Goal: Register for event/course

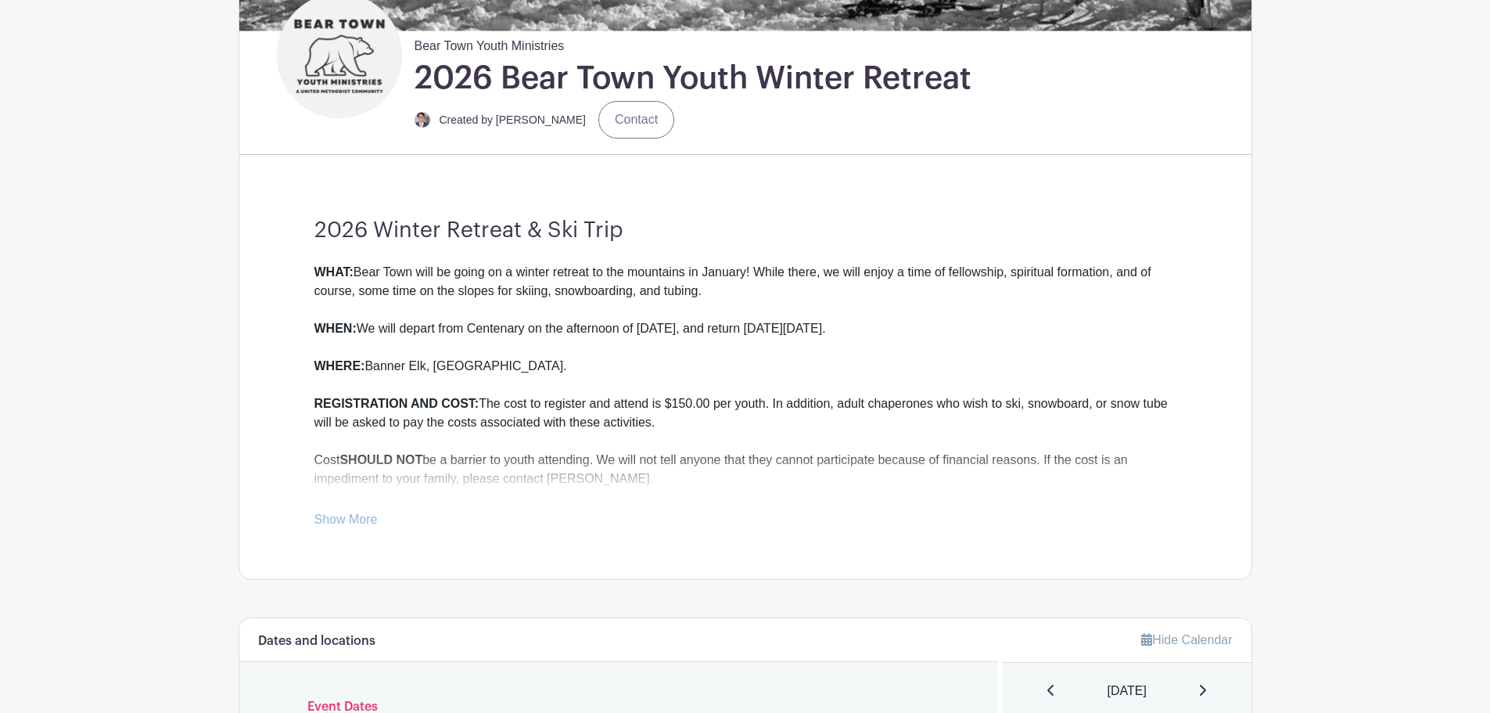
scroll to position [391, 0]
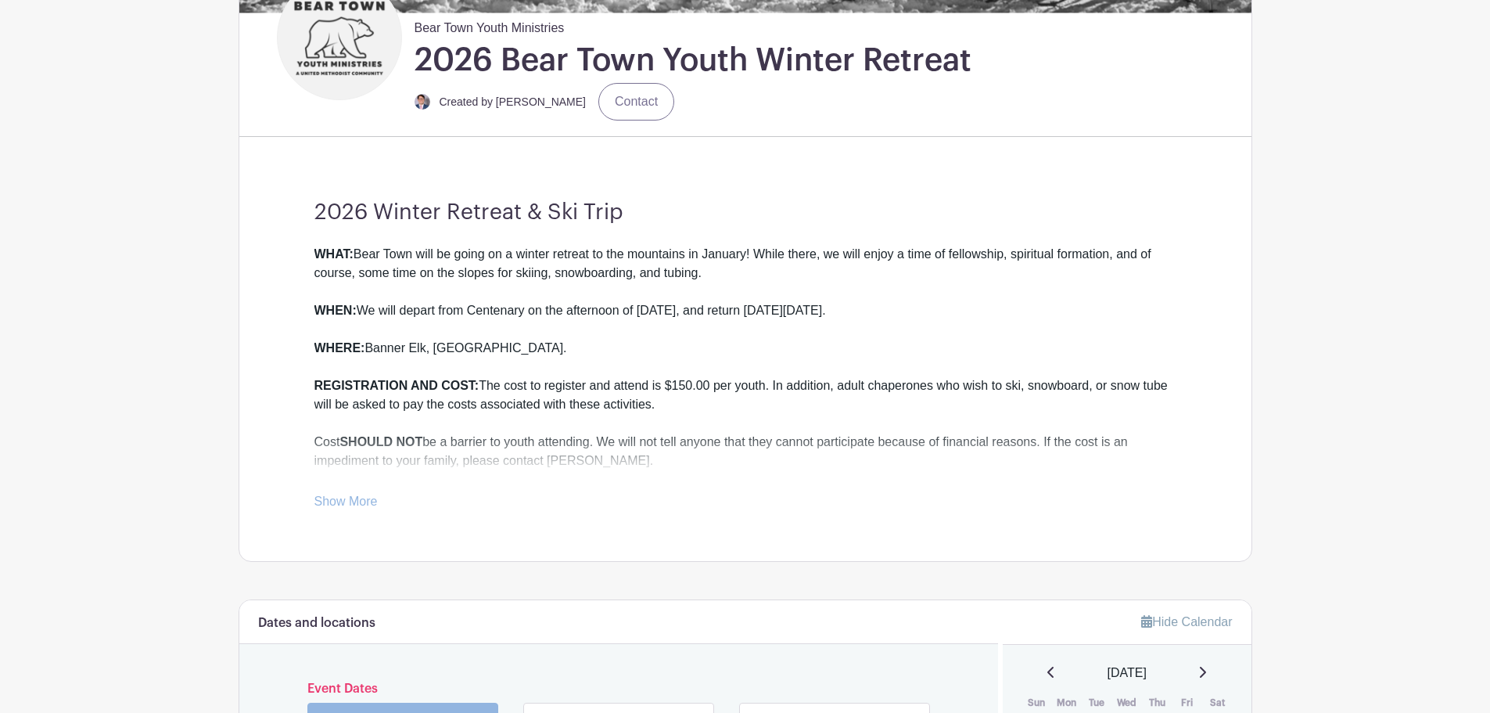
click at [380, 506] on div "WHAT: Bear Town will be going on a winter retreat to the mountains in January! …" at bounding box center [745, 378] width 862 height 266
click at [349, 497] on link "Show More" at bounding box center [345, 504] width 63 height 20
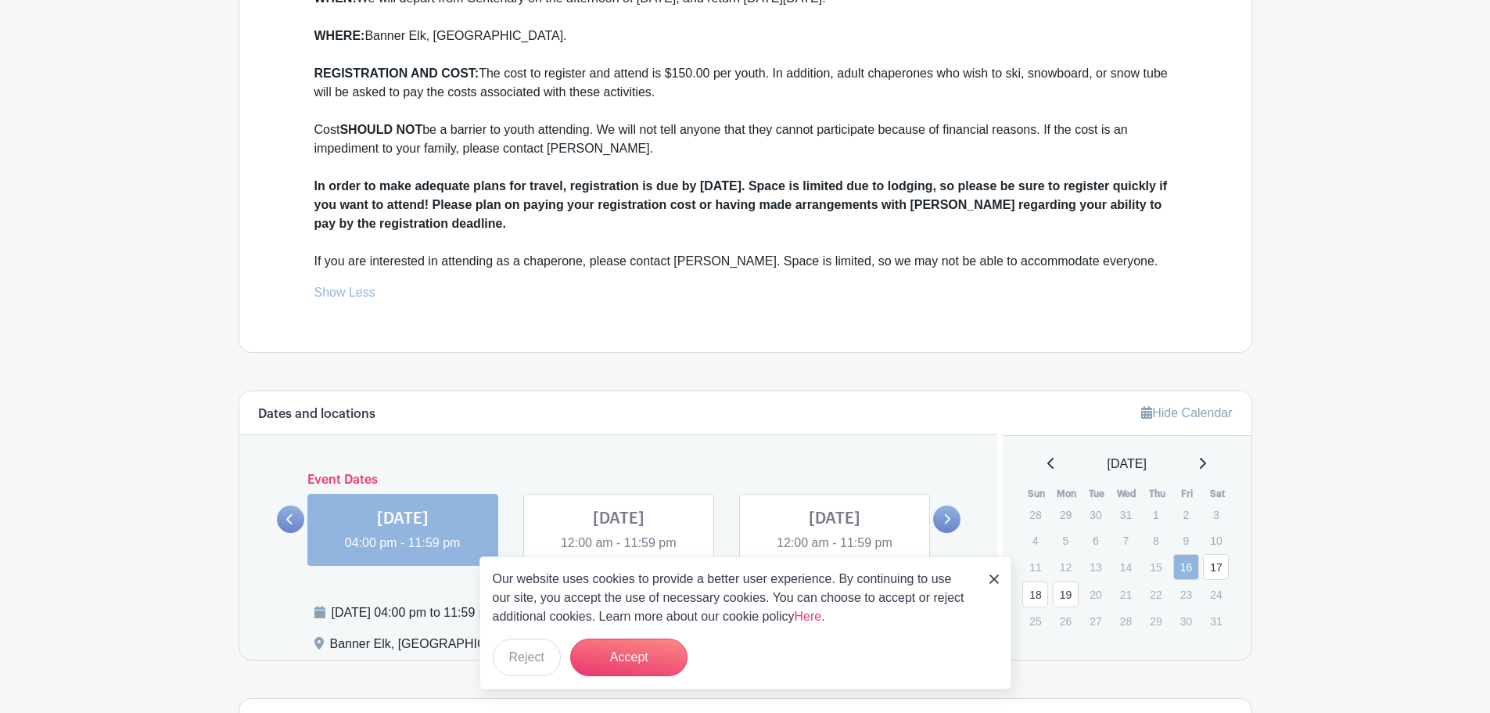
scroll to position [704, 0]
click at [621, 652] on button "Accept" at bounding box center [628, 657] width 117 height 38
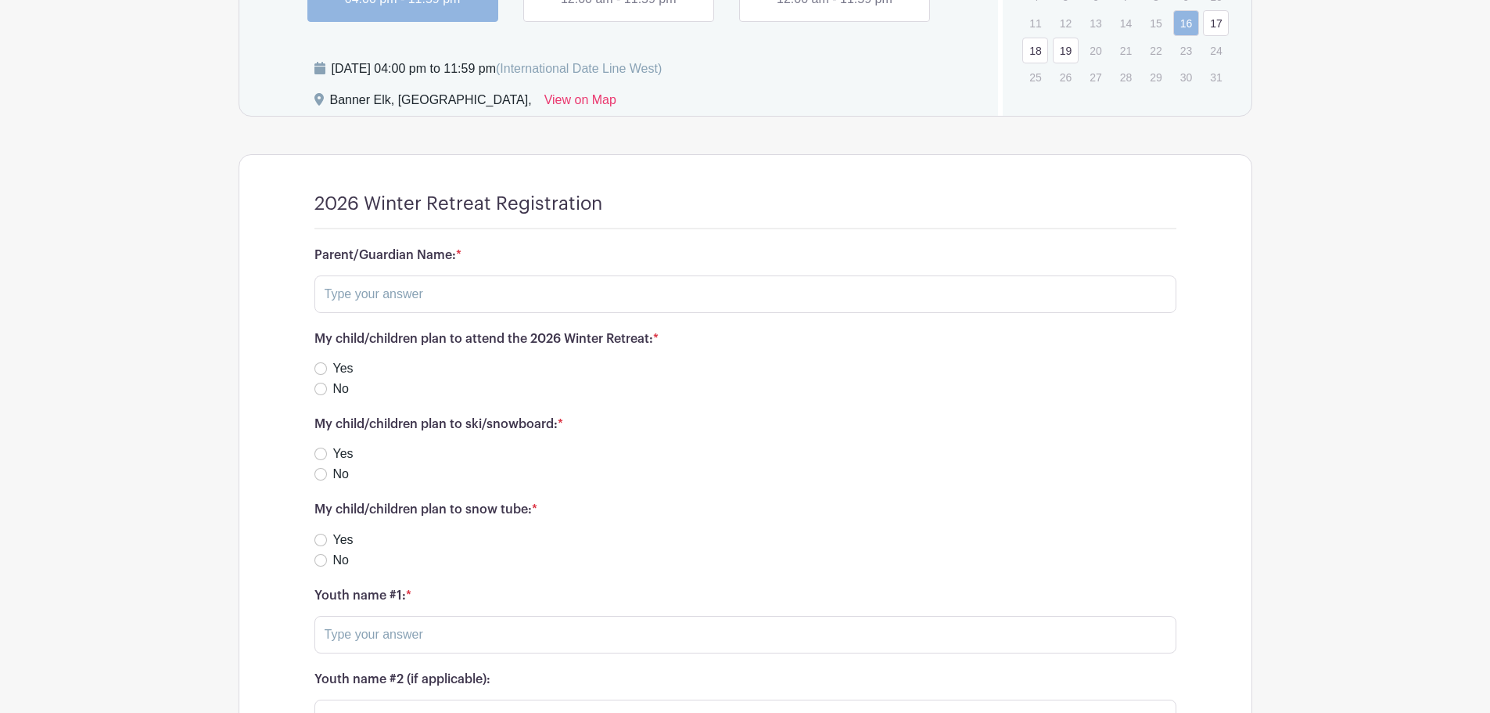
scroll to position [1251, 0]
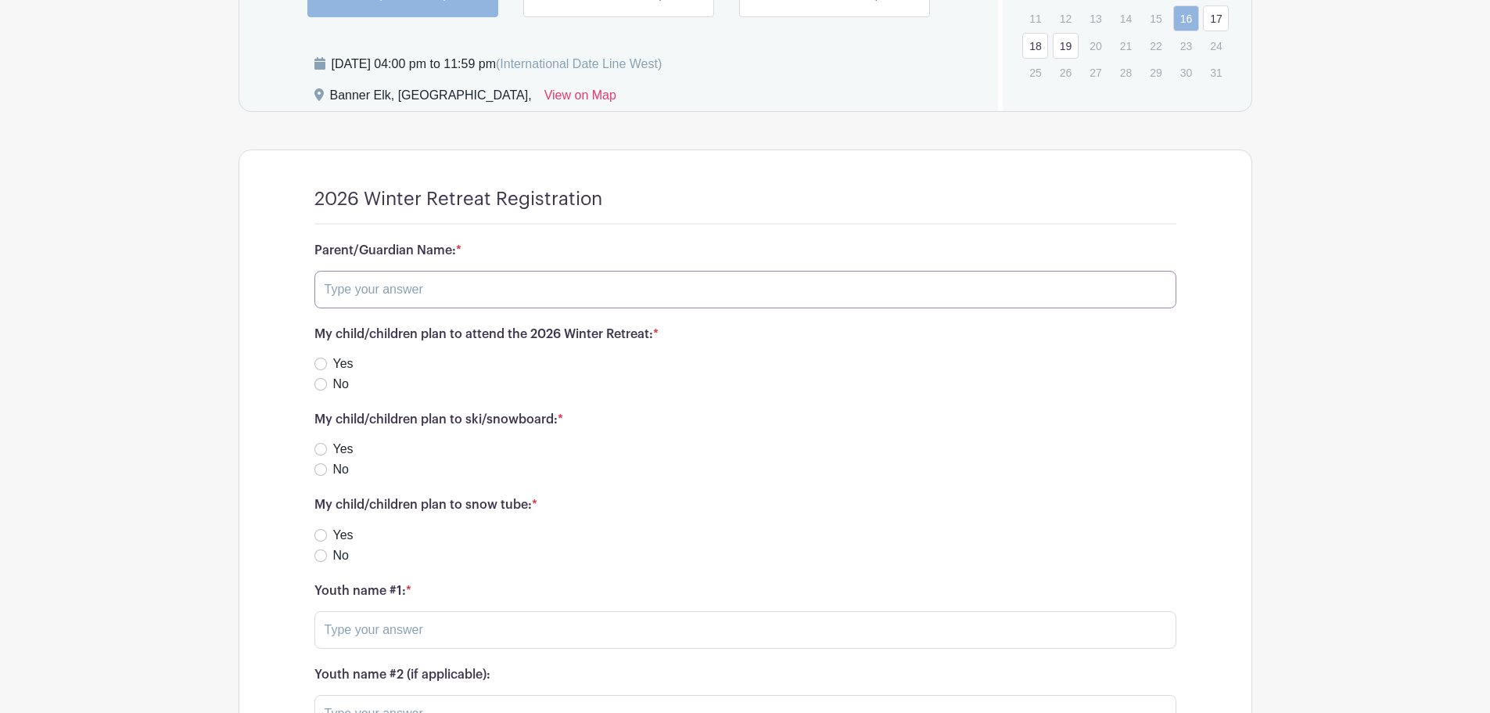
click at [419, 291] on input "text" at bounding box center [745, 290] width 862 height 38
type input "Cindy Seymour"
click at [323, 363] on input "Yes" at bounding box center [320, 363] width 13 height 13
radio input "true"
click at [322, 450] on input "Yes" at bounding box center [320, 449] width 13 height 13
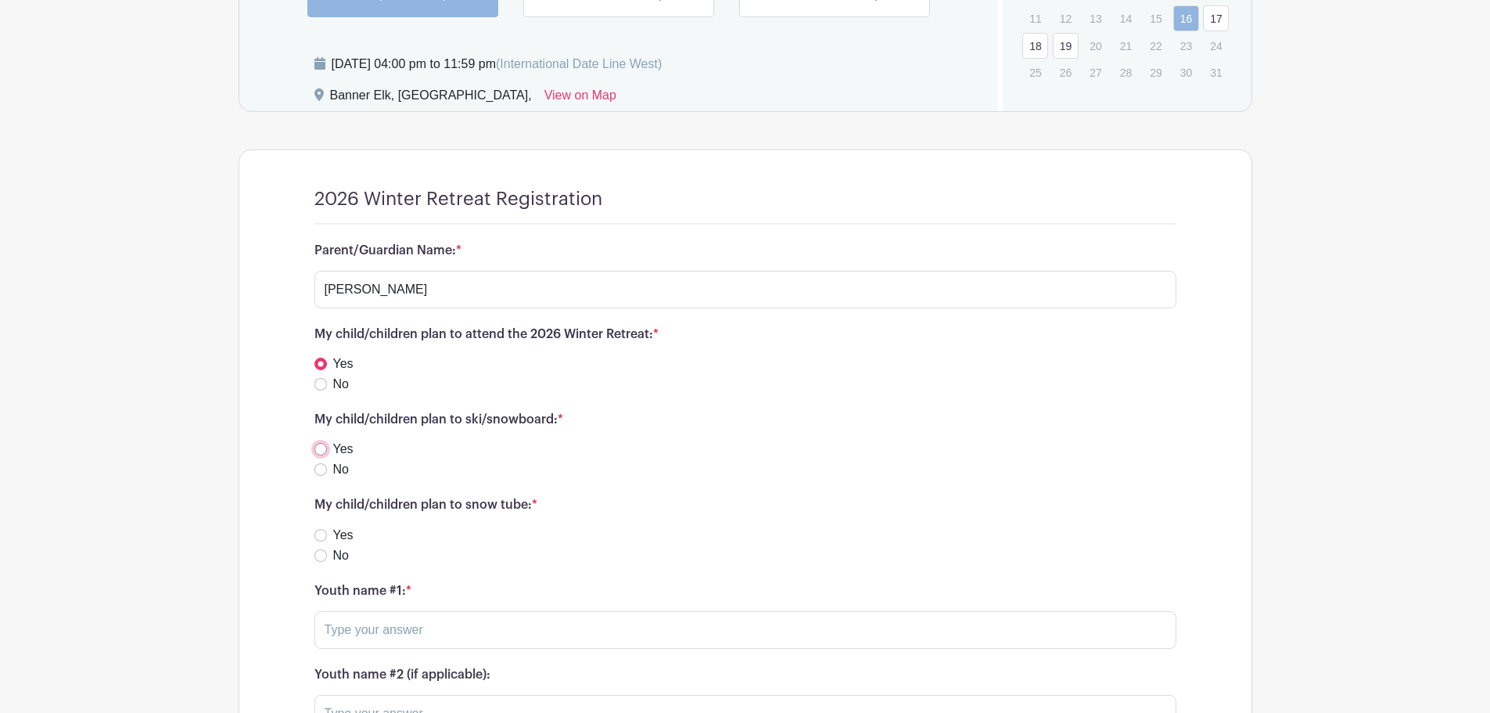
radio input "true"
click at [323, 540] on input "Yes" at bounding box center [320, 535] width 13 height 13
radio input "true"
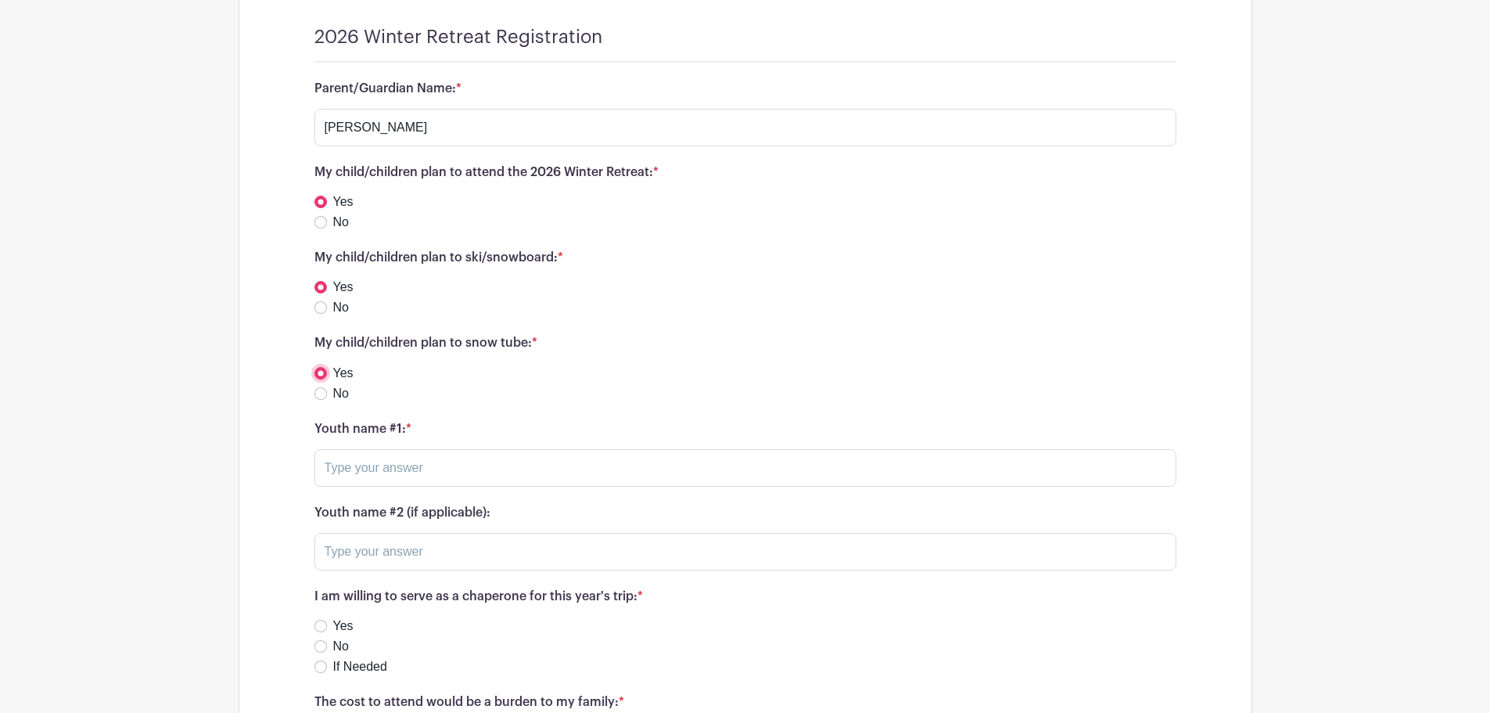
scroll to position [1486, 0]
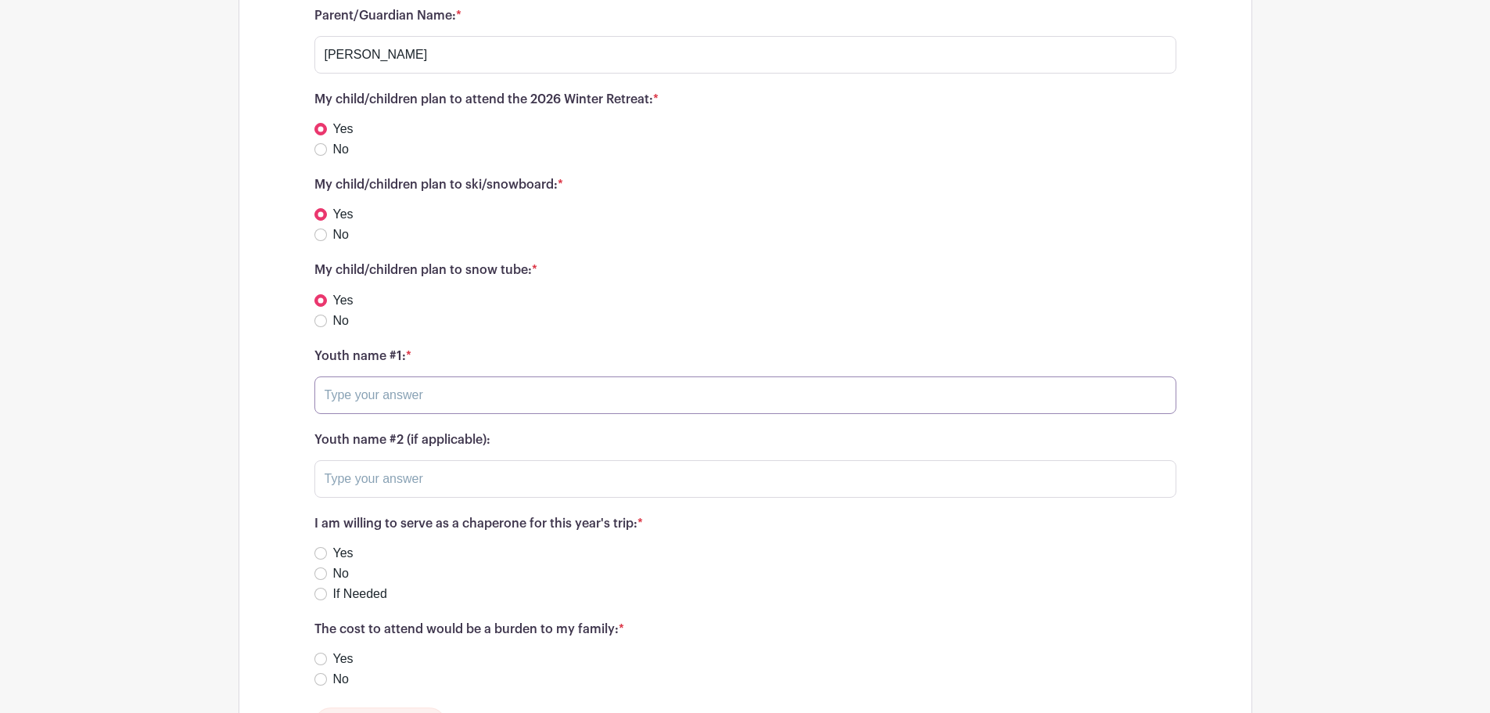
click at [425, 400] on input "text" at bounding box center [745, 395] width 862 height 38
type input "Silas Seymour"
click at [318, 554] on input "Yes" at bounding box center [320, 553] width 13 height 13
radio input "true"
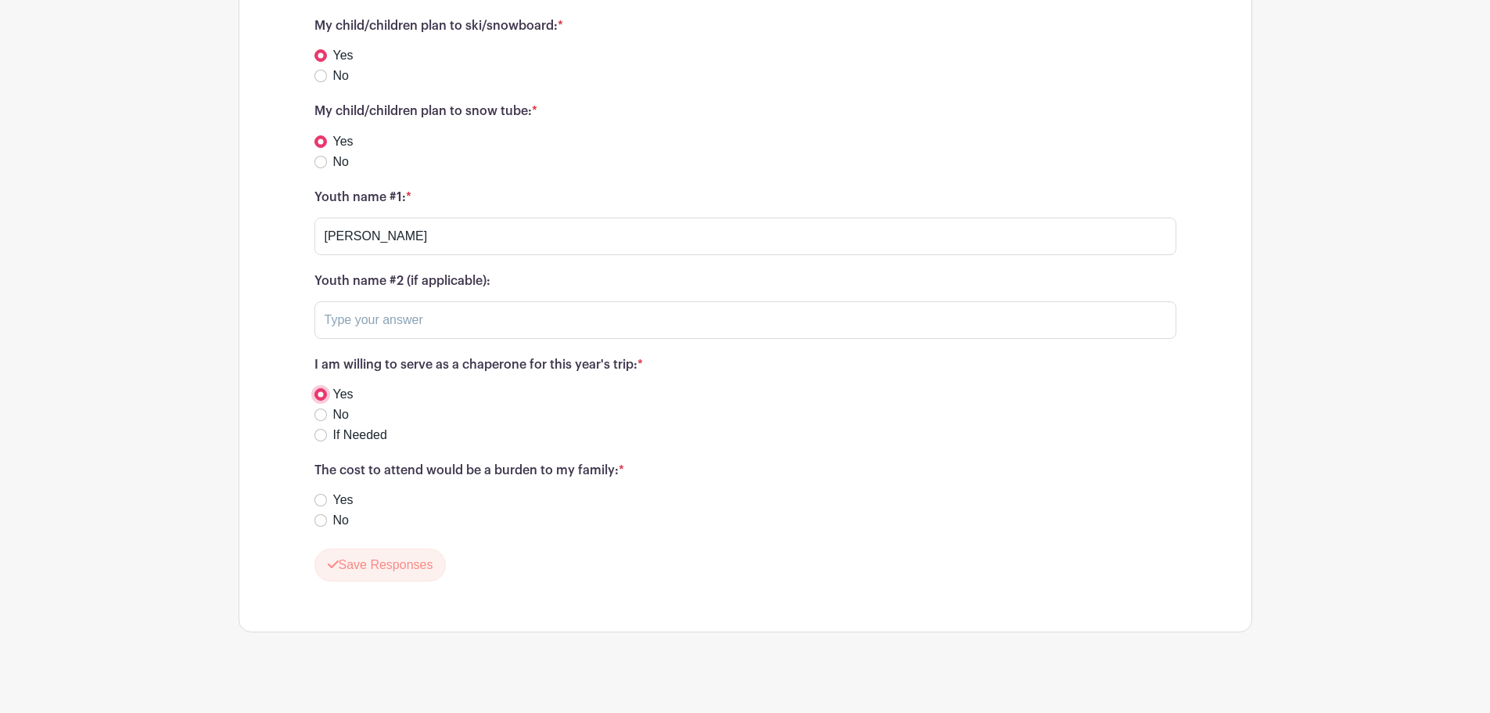
scroll to position [1662, 0]
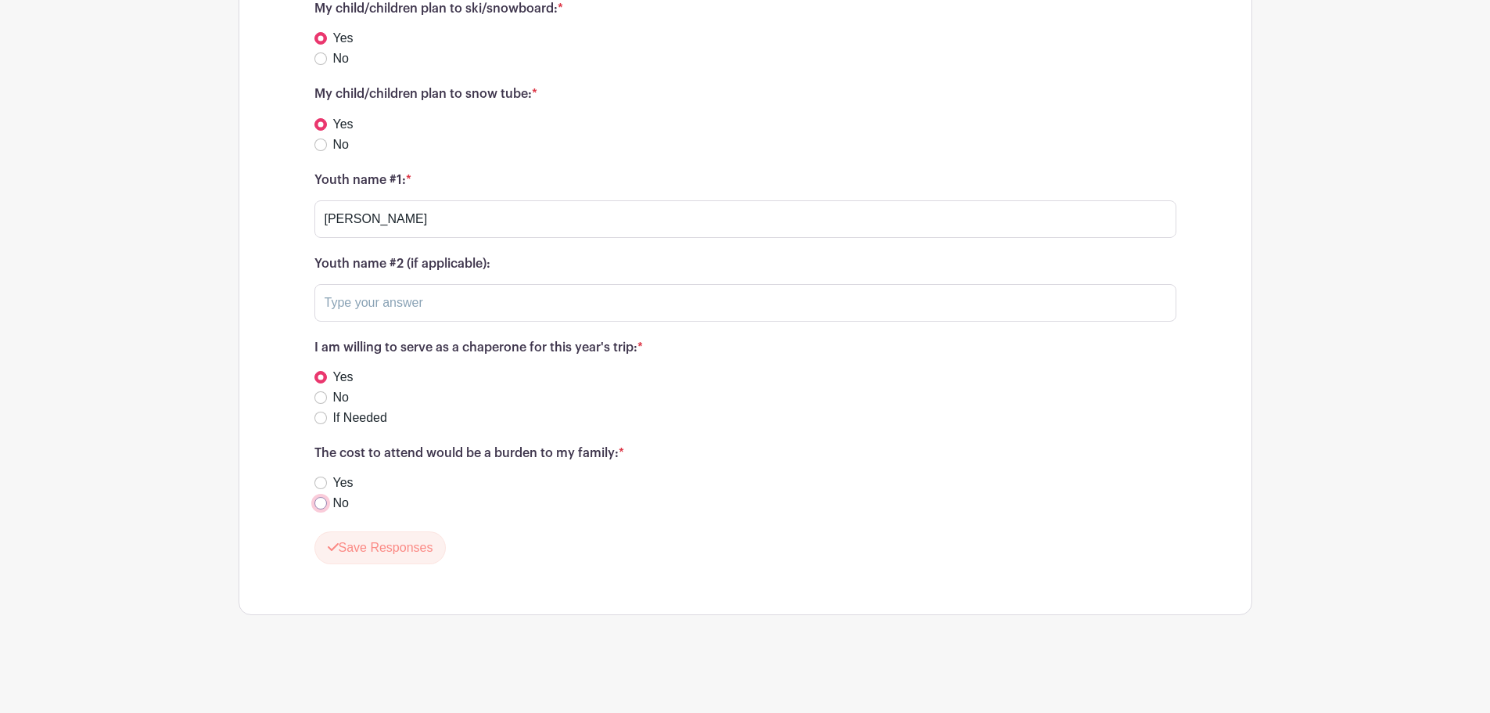
click at [319, 505] on input "No" at bounding box center [320, 503] width 13 height 13
radio input "true"
click at [376, 558] on button "Save Responses" at bounding box center [380, 547] width 132 height 33
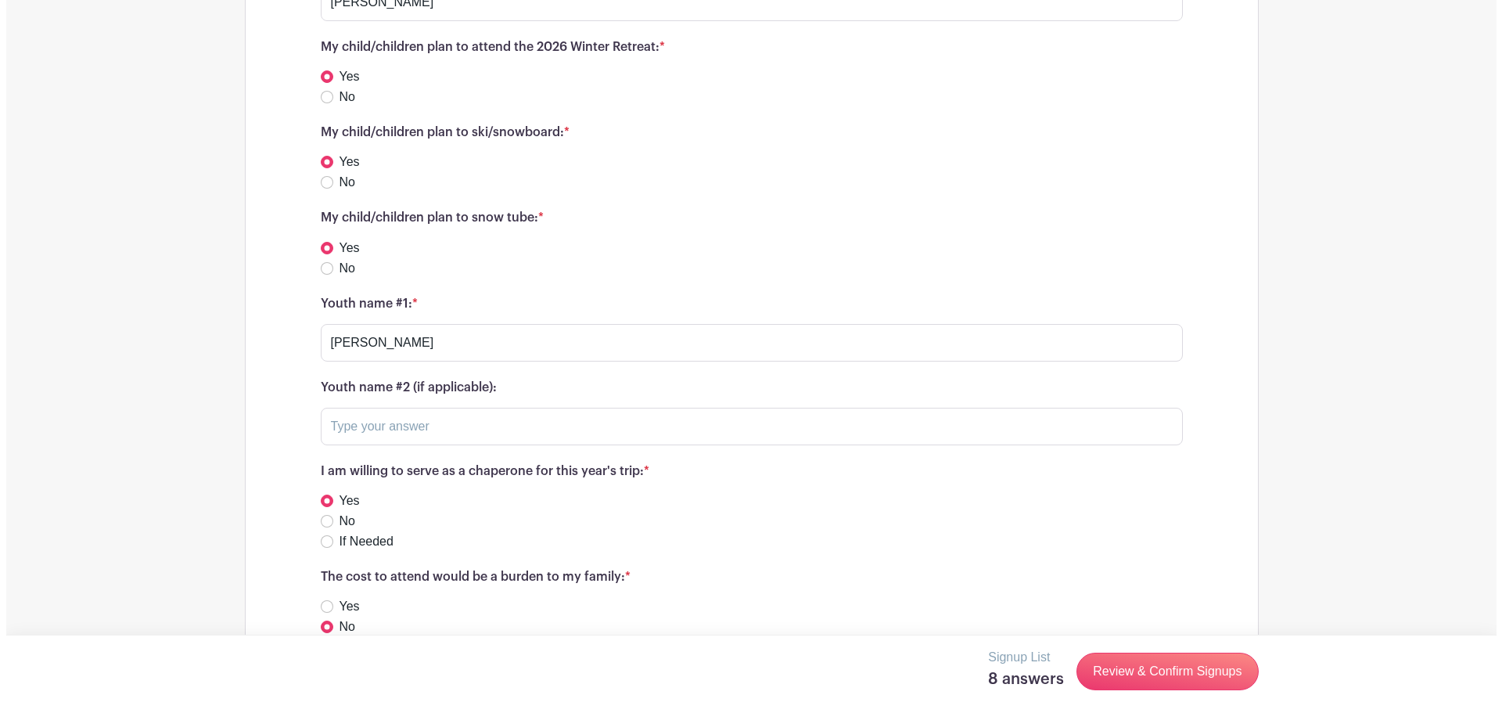
scroll to position [1617, 0]
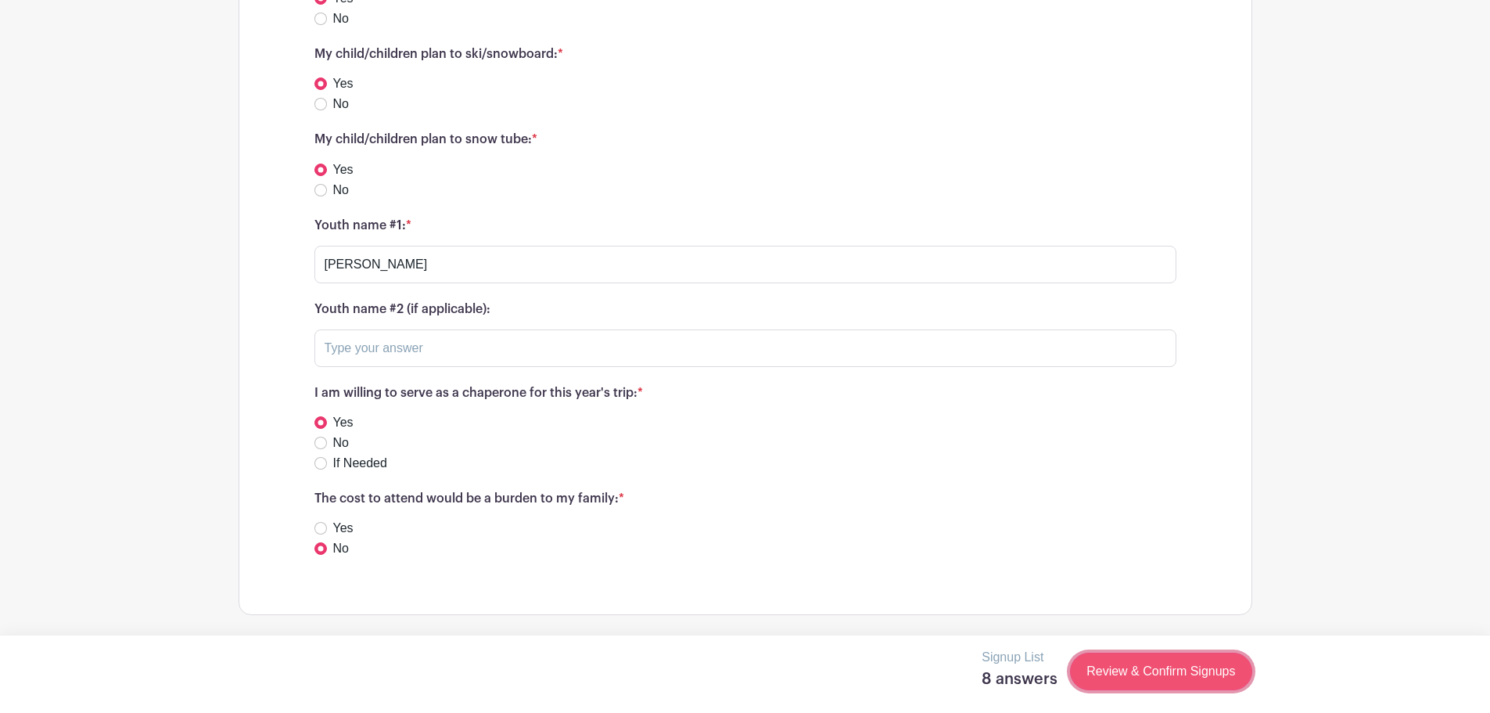
click at [1183, 671] on link "Review & Confirm Signups" at bounding box center [1160, 671] width 181 height 38
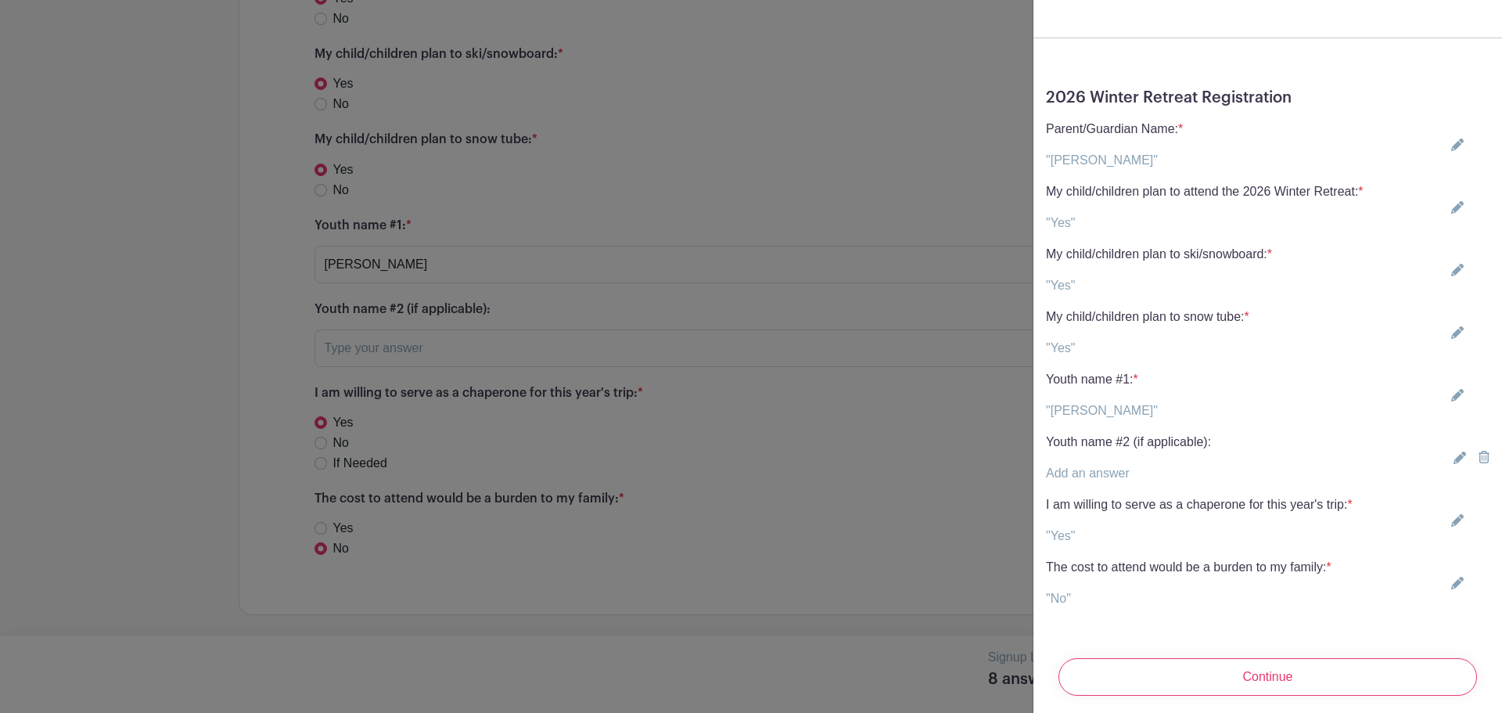
scroll to position [56, 0]
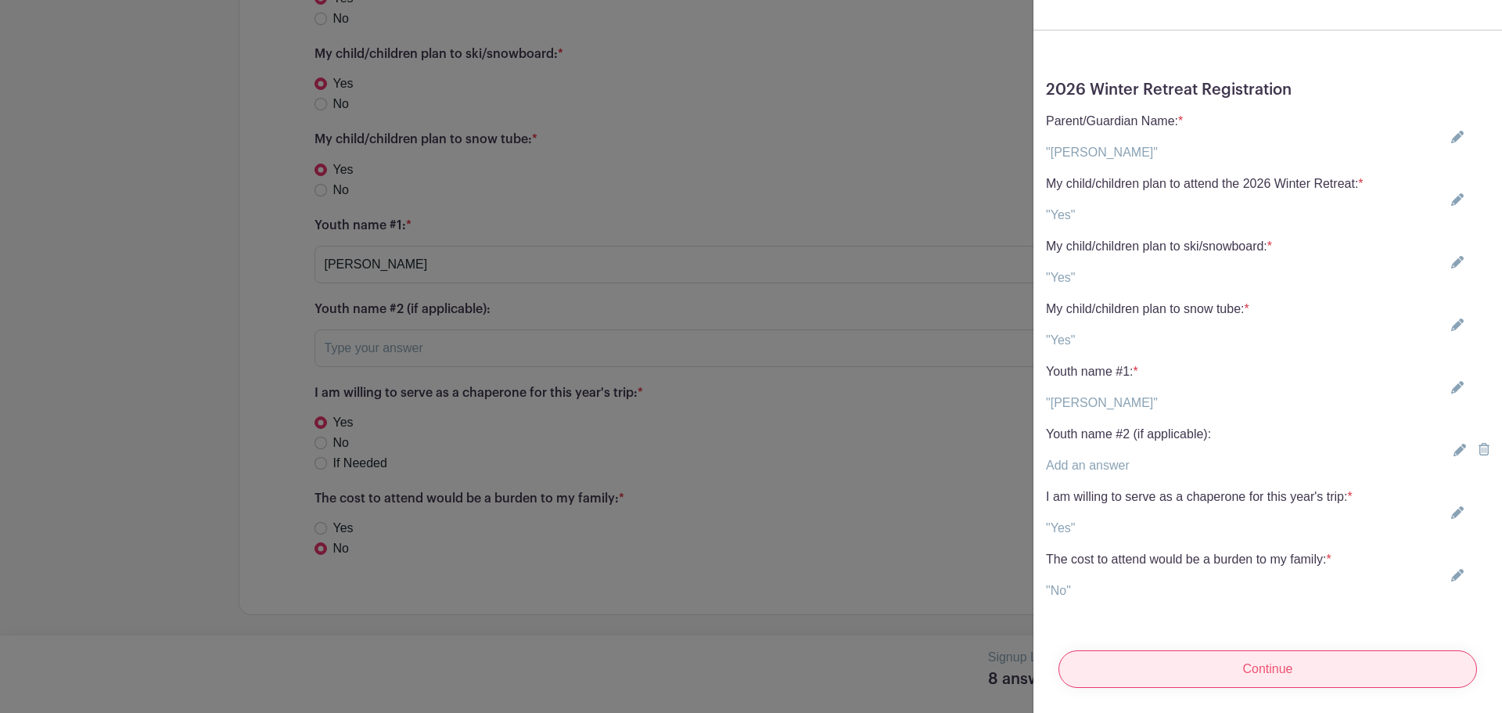
click at [1248, 650] on input "Continue" at bounding box center [1267, 669] width 418 height 38
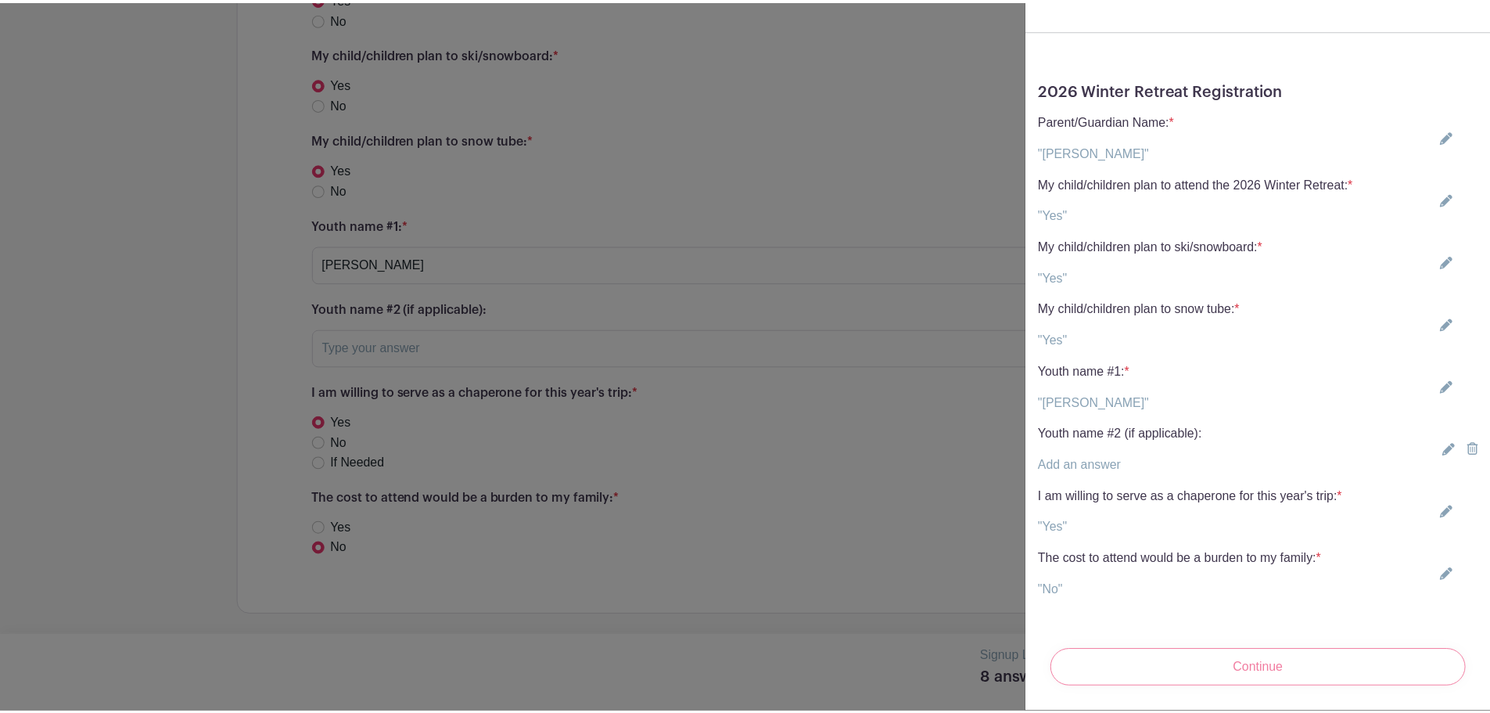
scroll to position [0, 0]
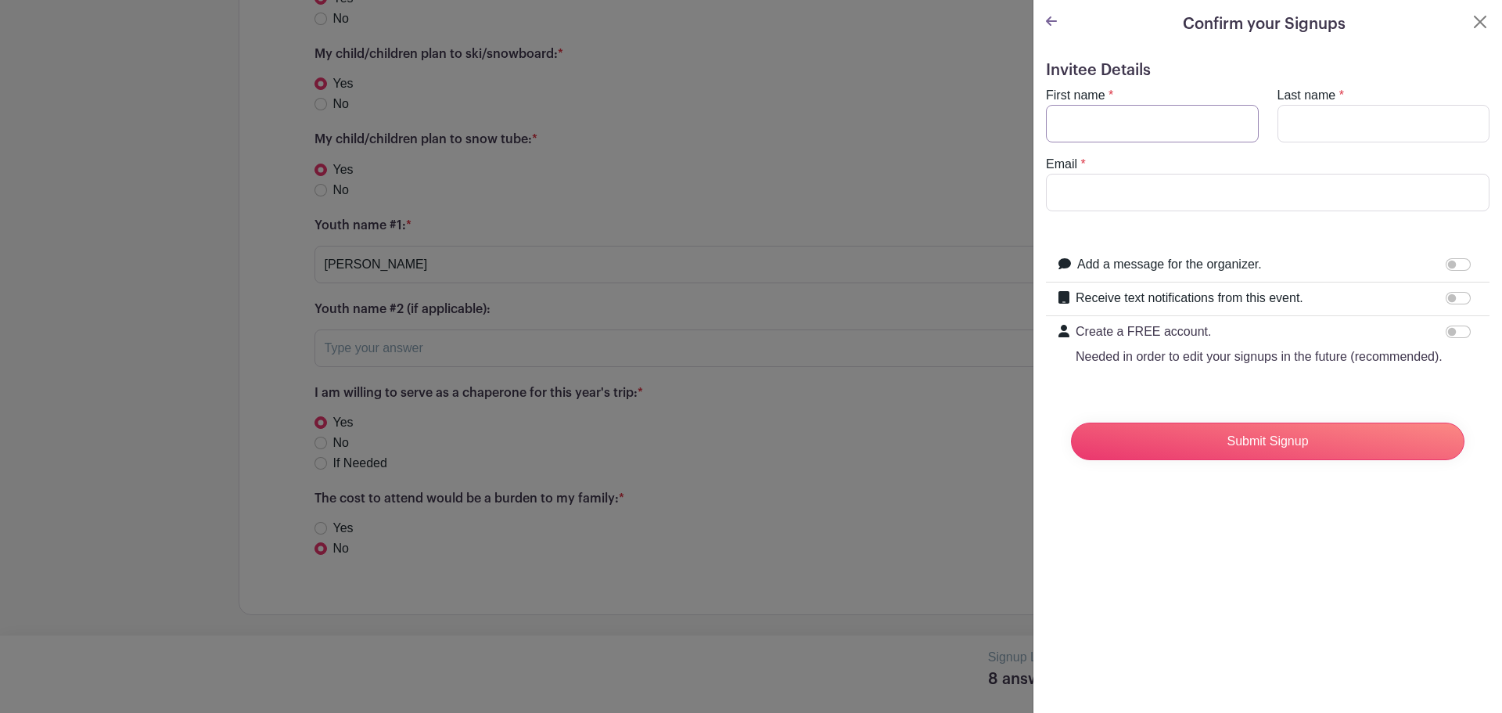
click at [1182, 120] on input "First name" at bounding box center [1152, 124] width 213 height 38
type input "Cindy"
type input "Seymour"
type input "seymourfish@gmail.com"
click at [1449, 301] on input "Receive text notifications from this event." at bounding box center [1457, 298] width 25 height 13
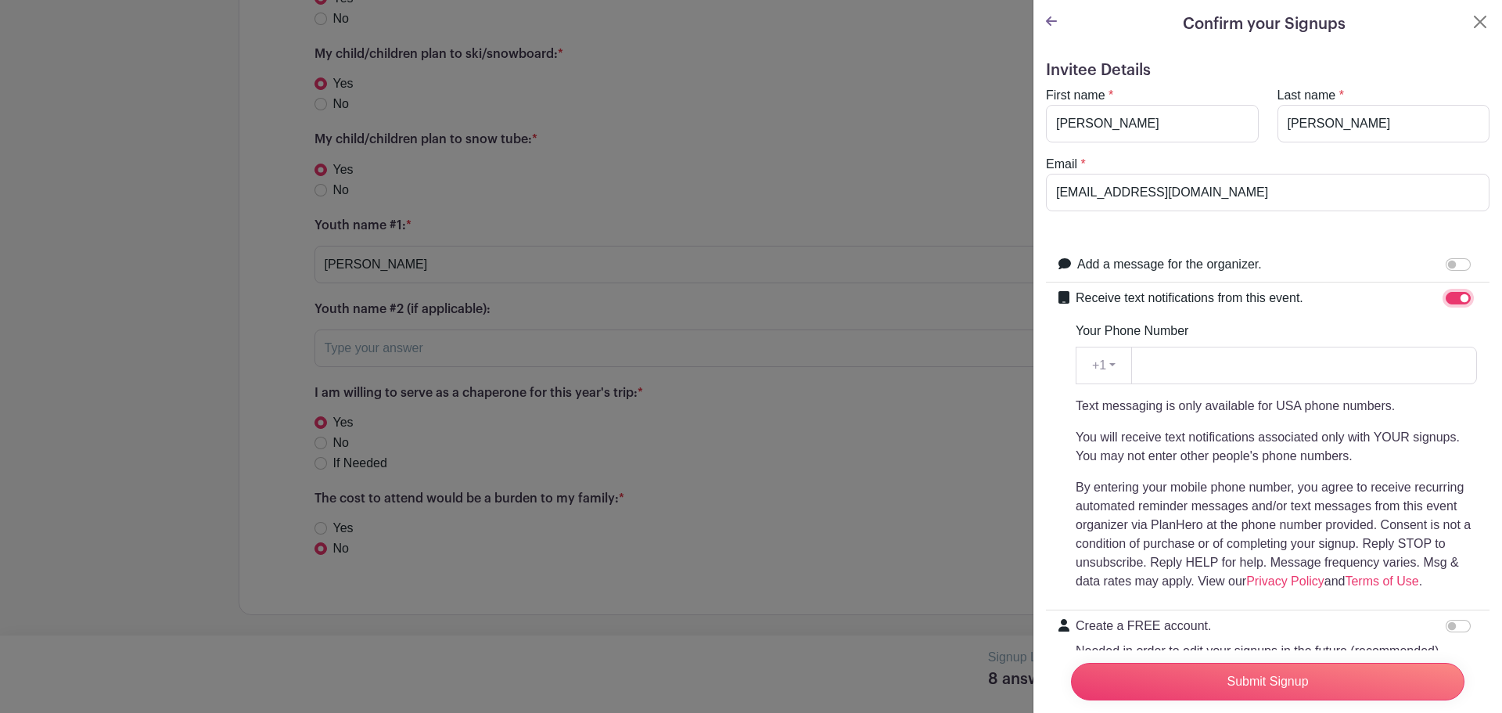
click at [1446, 298] on input "Receive text notifications from this event." at bounding box center [1457, 298] width 25 height 13
checkbox input "false"
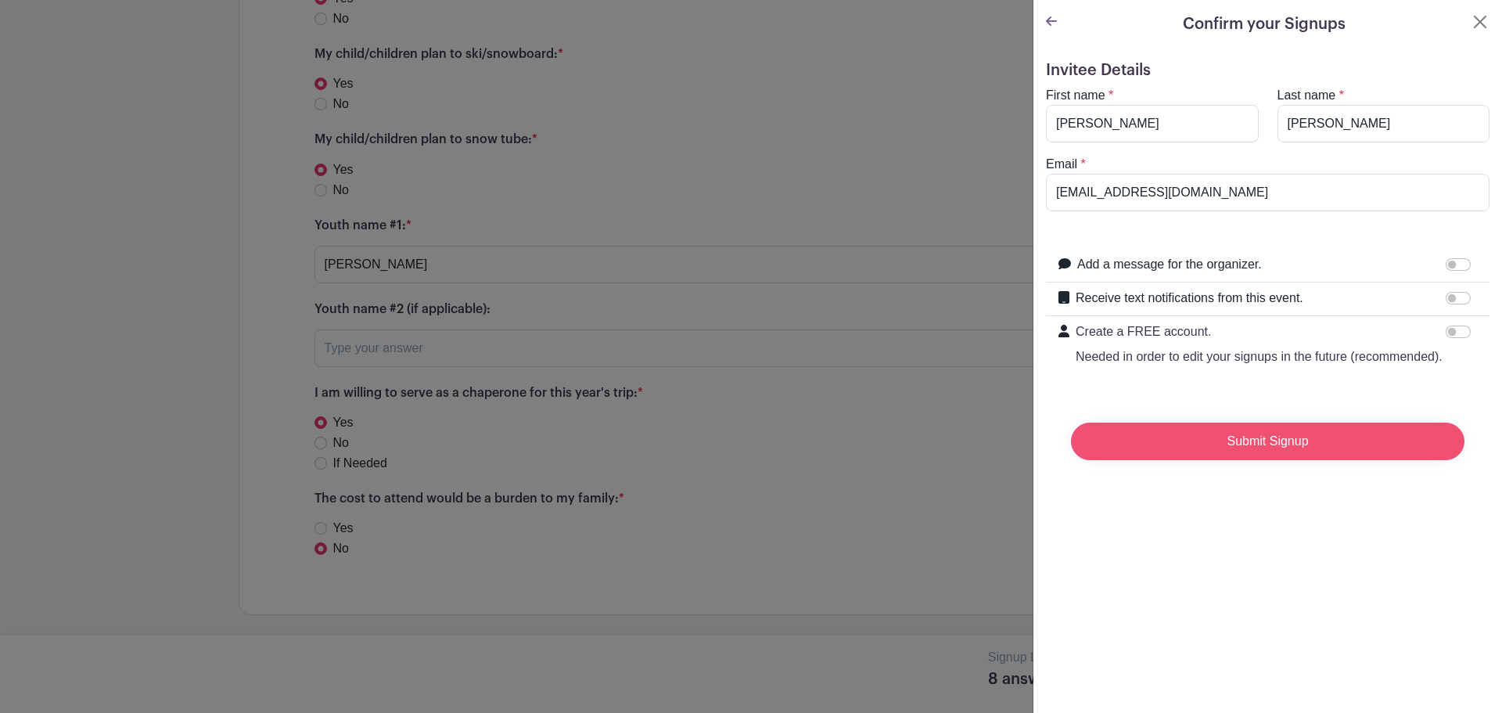
click at [1249, 460] on input "Submit Signup" at bounding box center [1267, 441] width 393 height 38
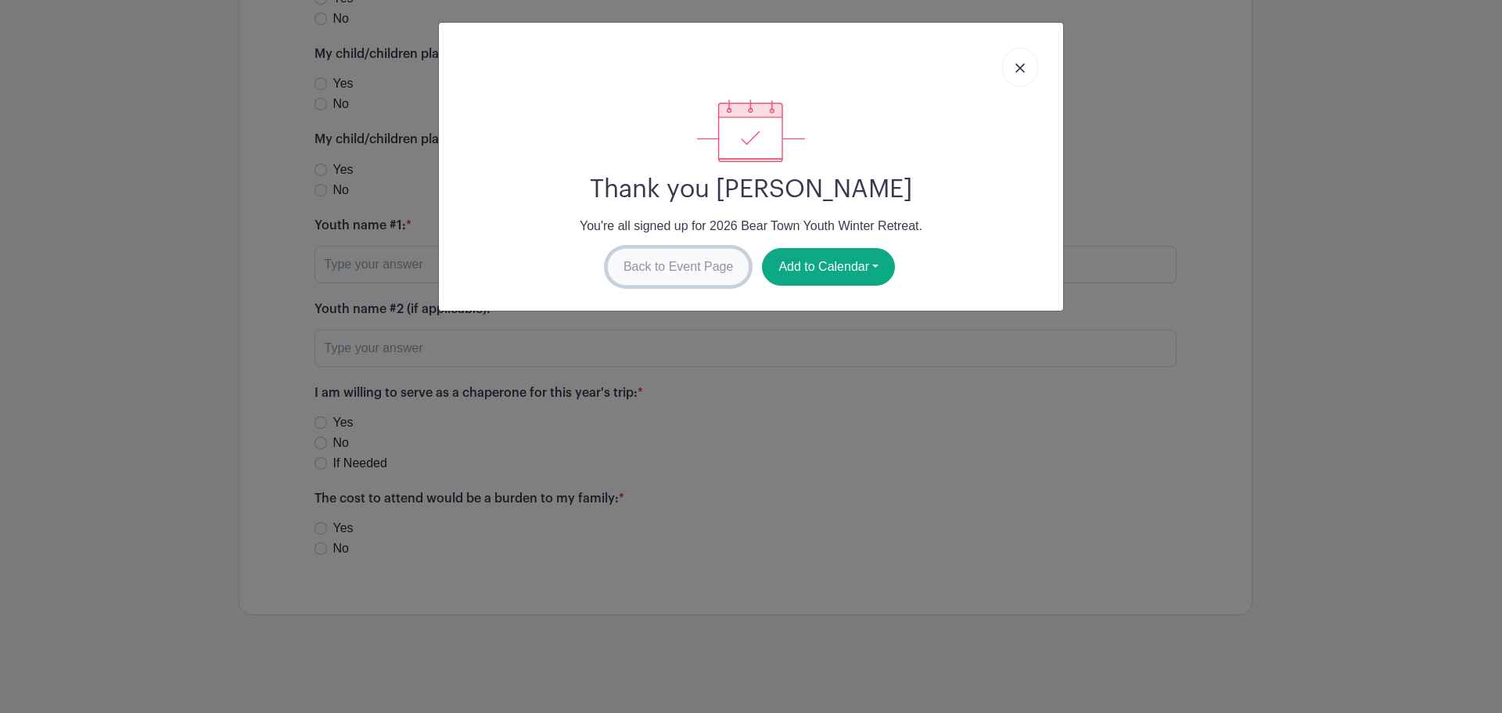
click at [641, 265] on link "Back to Event Page" at bounding box center [678, 267] width 143 height 38
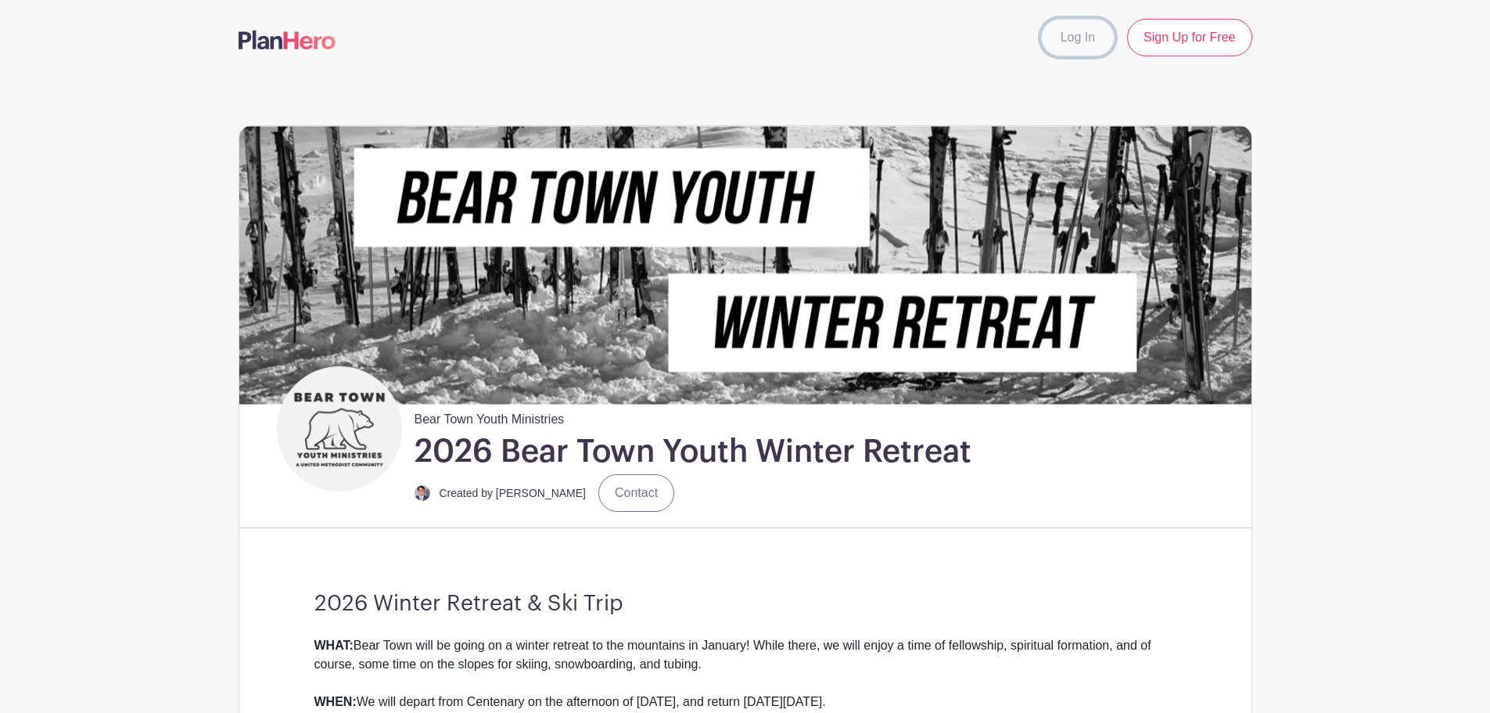
click at [1061, 20] on link "Log In" at bounding box center [1078, 38] width 74 height 38
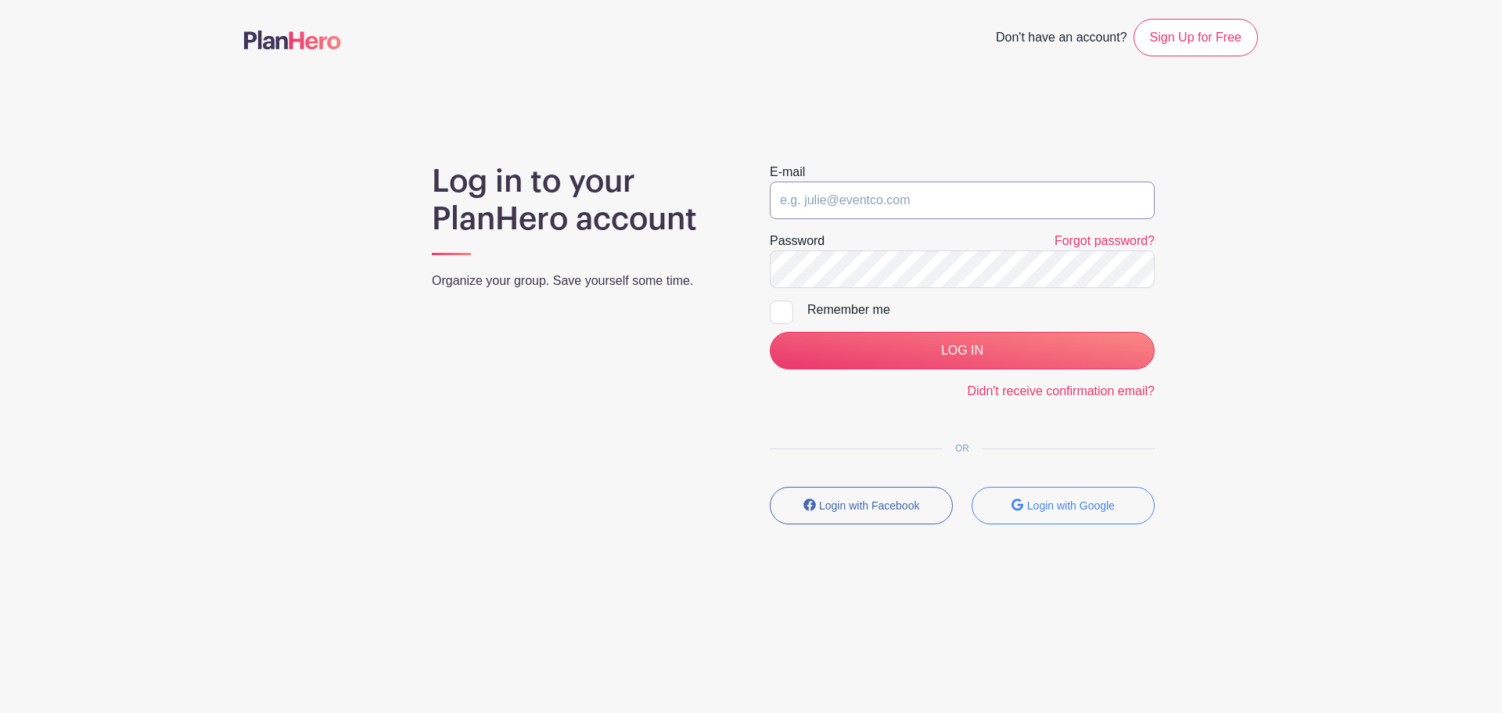
click at [869, 216] on input "email" at bounding box center [962, 200] width 385 height 38
type input "seymourfish@gmail.com"
click at [770, 332] on input "LOG IN" at bounding box center [962, 351] width 385 height 38
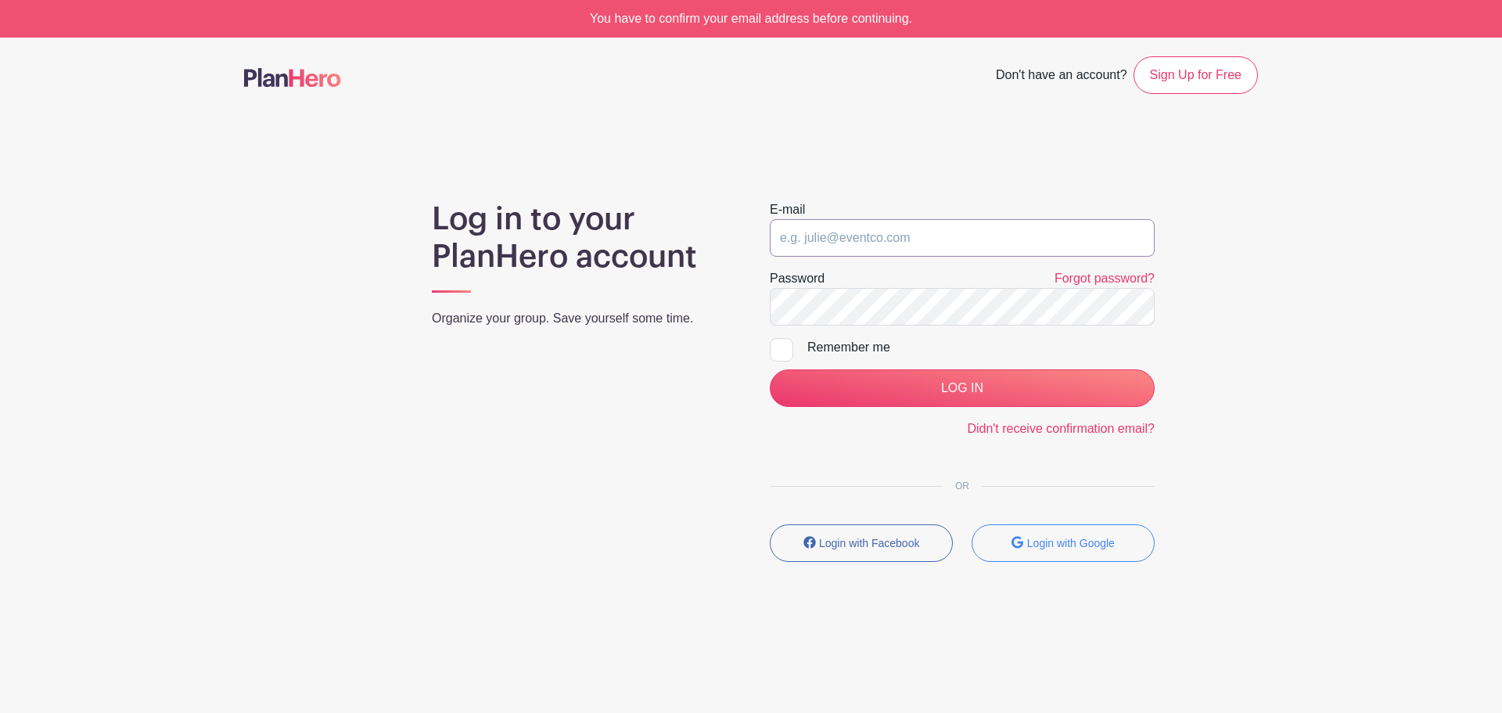
click at [842, 246] on input "email" at bounding box center [962, 238] width 385 height 38
type input "[EMAIL_ADDRESS][DOMAIN_NAME]"
click at [846, 10] on div "You have to confirm your email address before continuing." at bounding box center [751, 19] width 1502 height 38
click at [1100, 422] on link "Didn't receive confirmation email?" at bounding box center [1061, 428] width 188 height 13
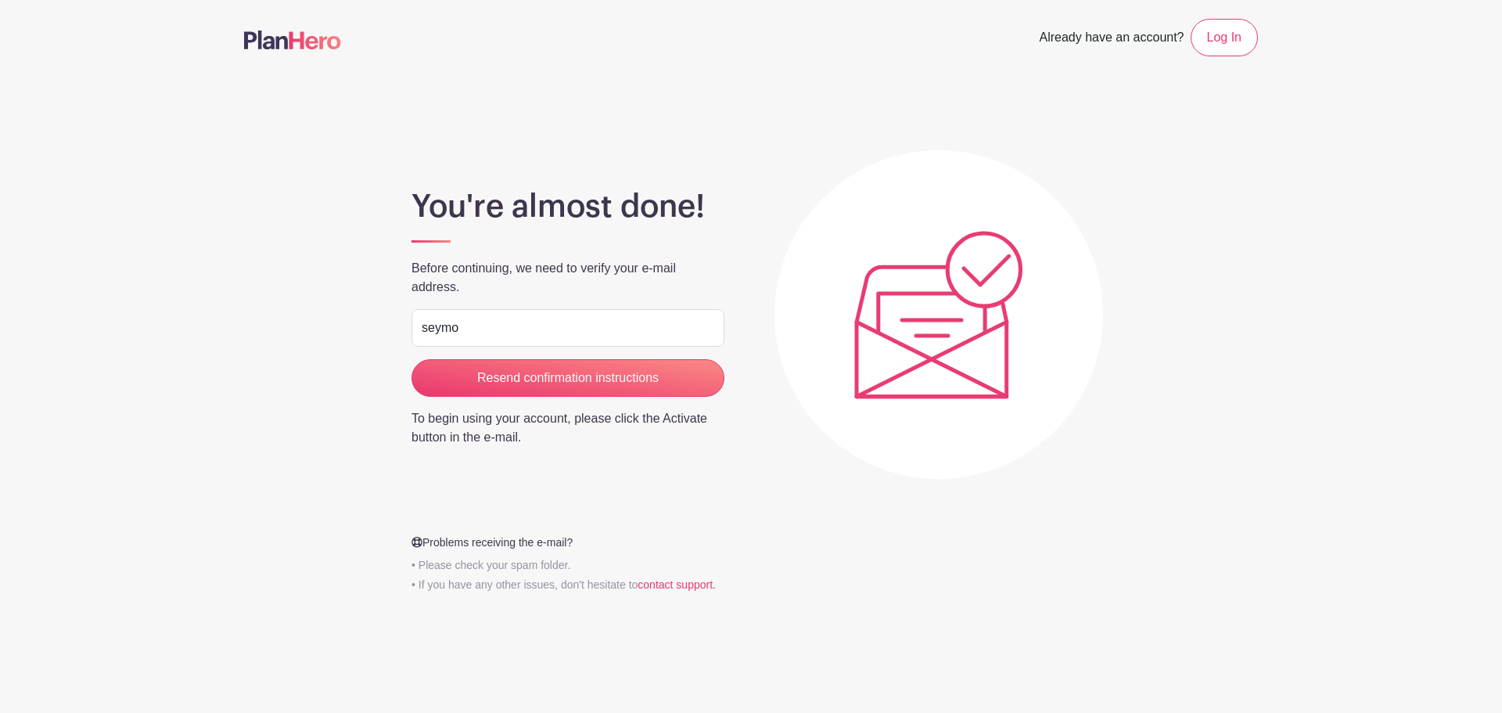
type input "[EMAIL_ADDRESS][DOMAIN_NAME]"
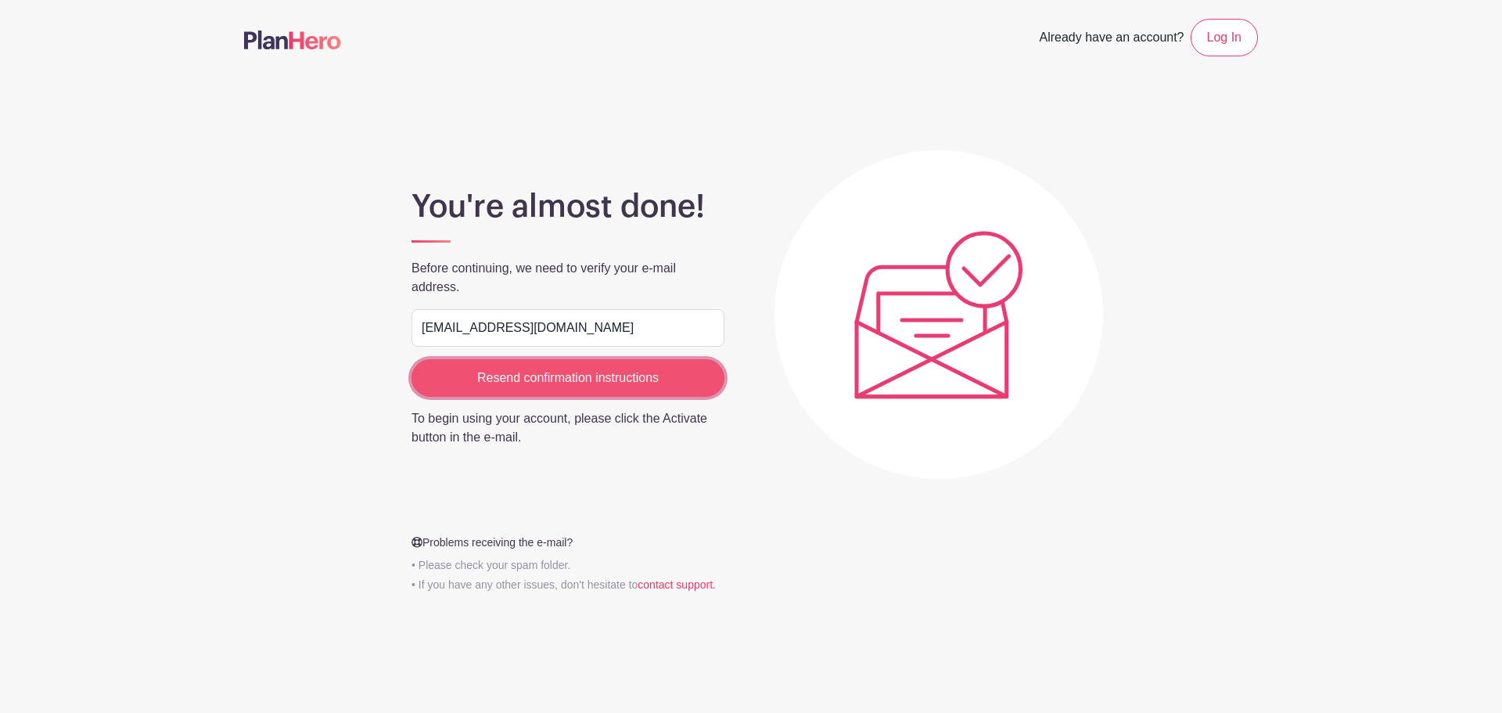
click at [659, 382] on input "Resend confirmation instructions" at bounding box center [567, 378] width 313 height 38
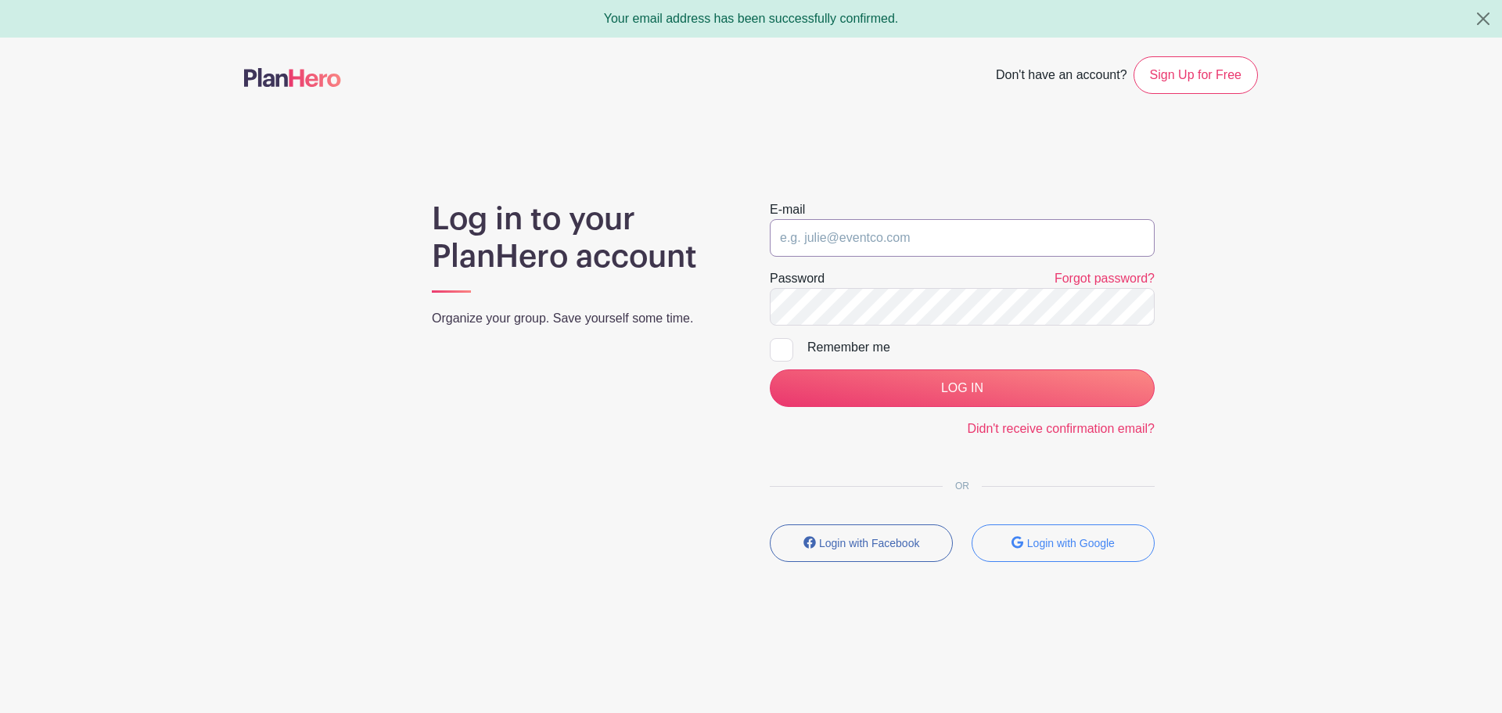
click at [991, 251] on input "email" at bounding box center [962, 238] width 385 height 38
type input "seymourfish@gmail.com"
click at [770, 369] on input "LOG IN" at bounding box center [962, 388] width 385 height 38
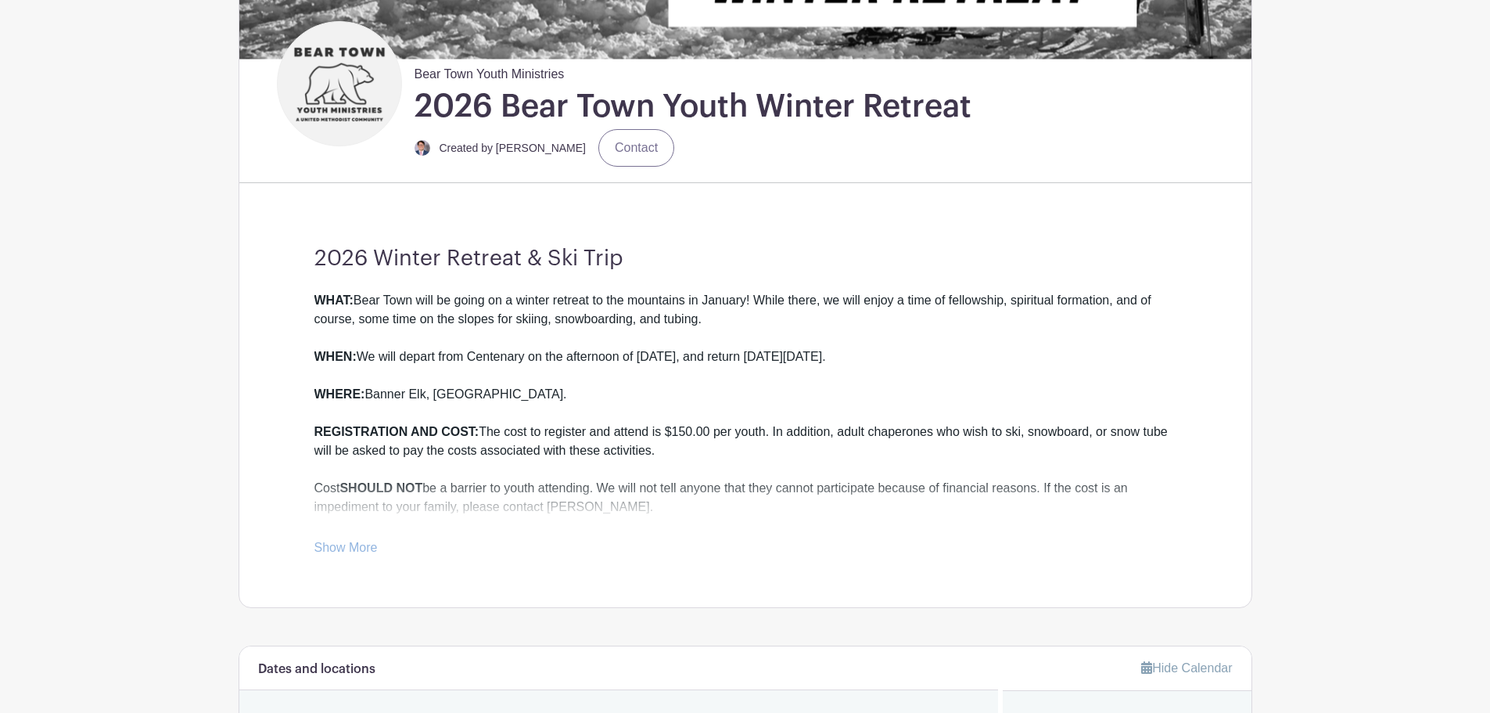
scroll to position [313, 0]
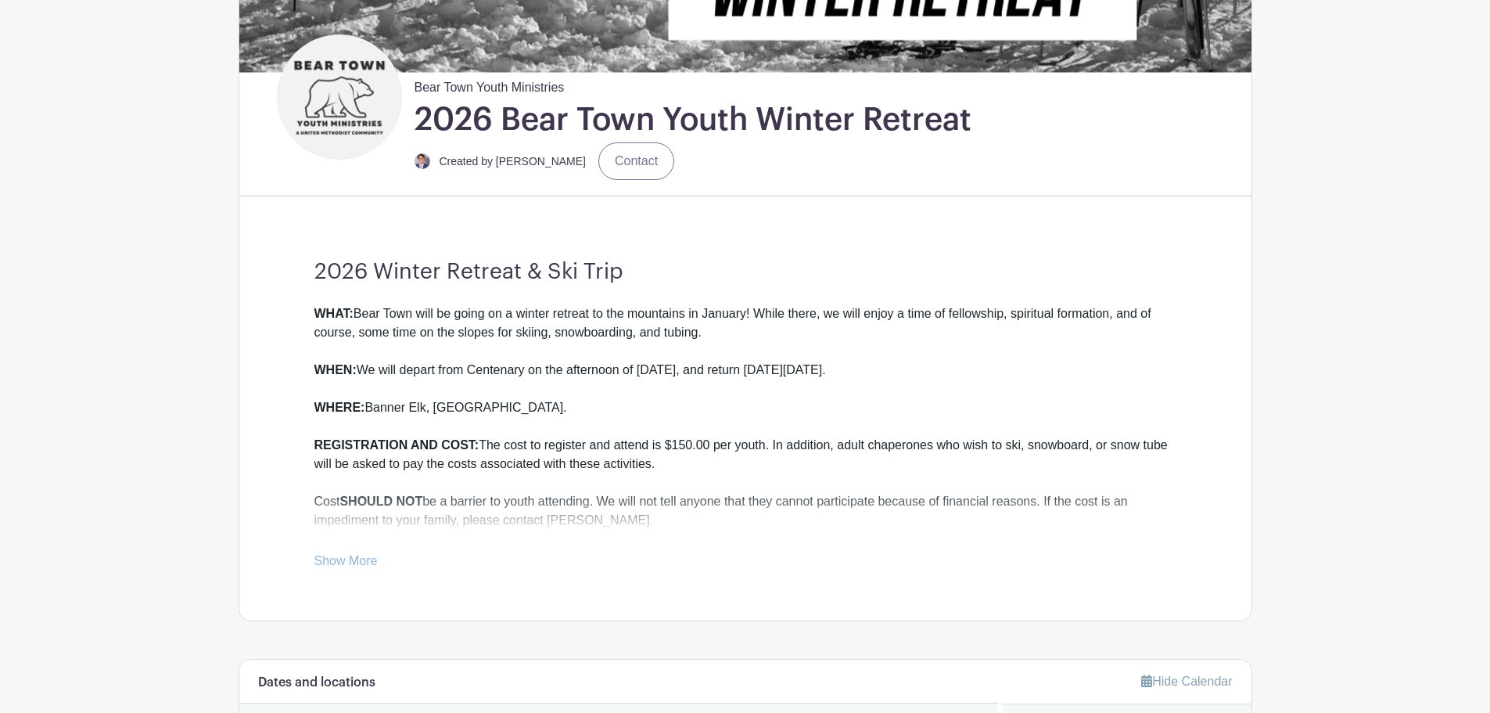
click at [331, 555] on link "Show More" at bounding box center [345, 564] width 63 height 20
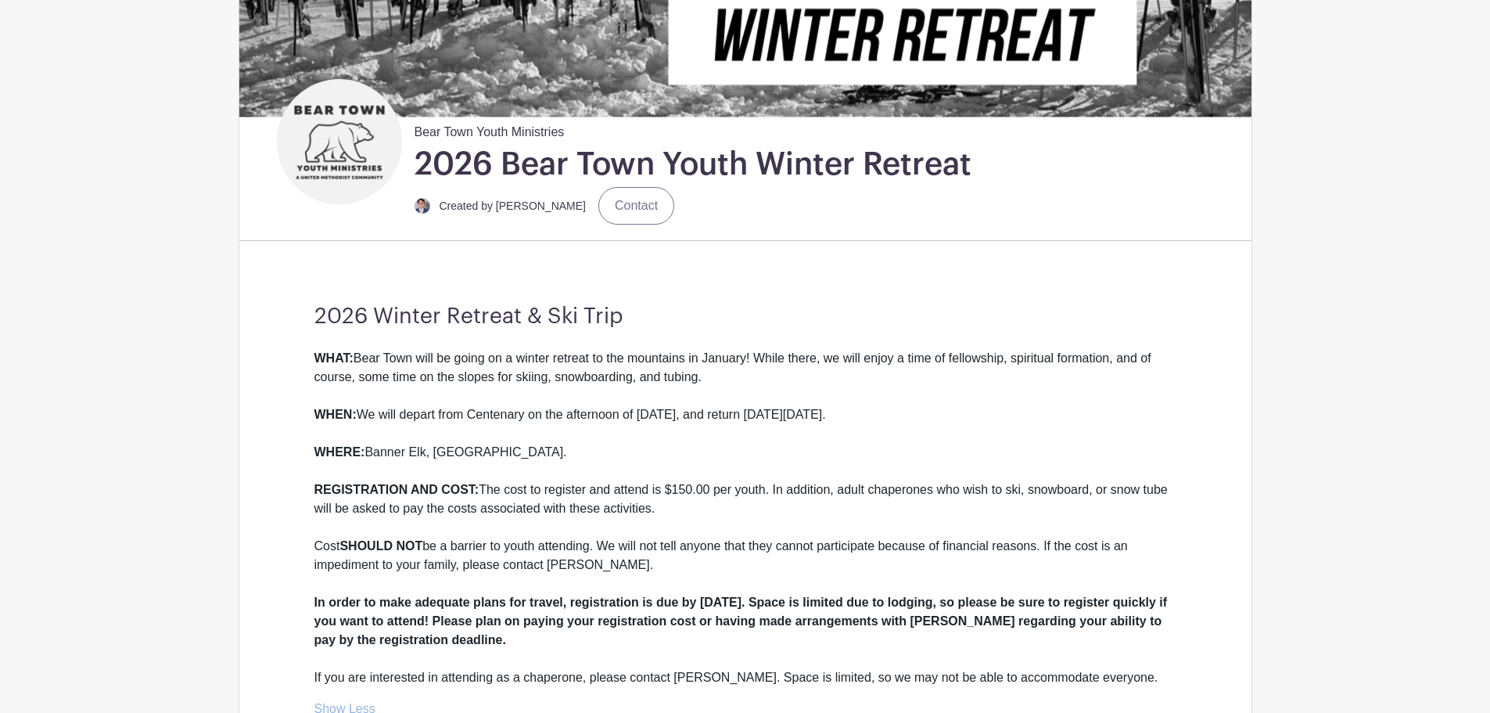
scroll to position [0, 0]
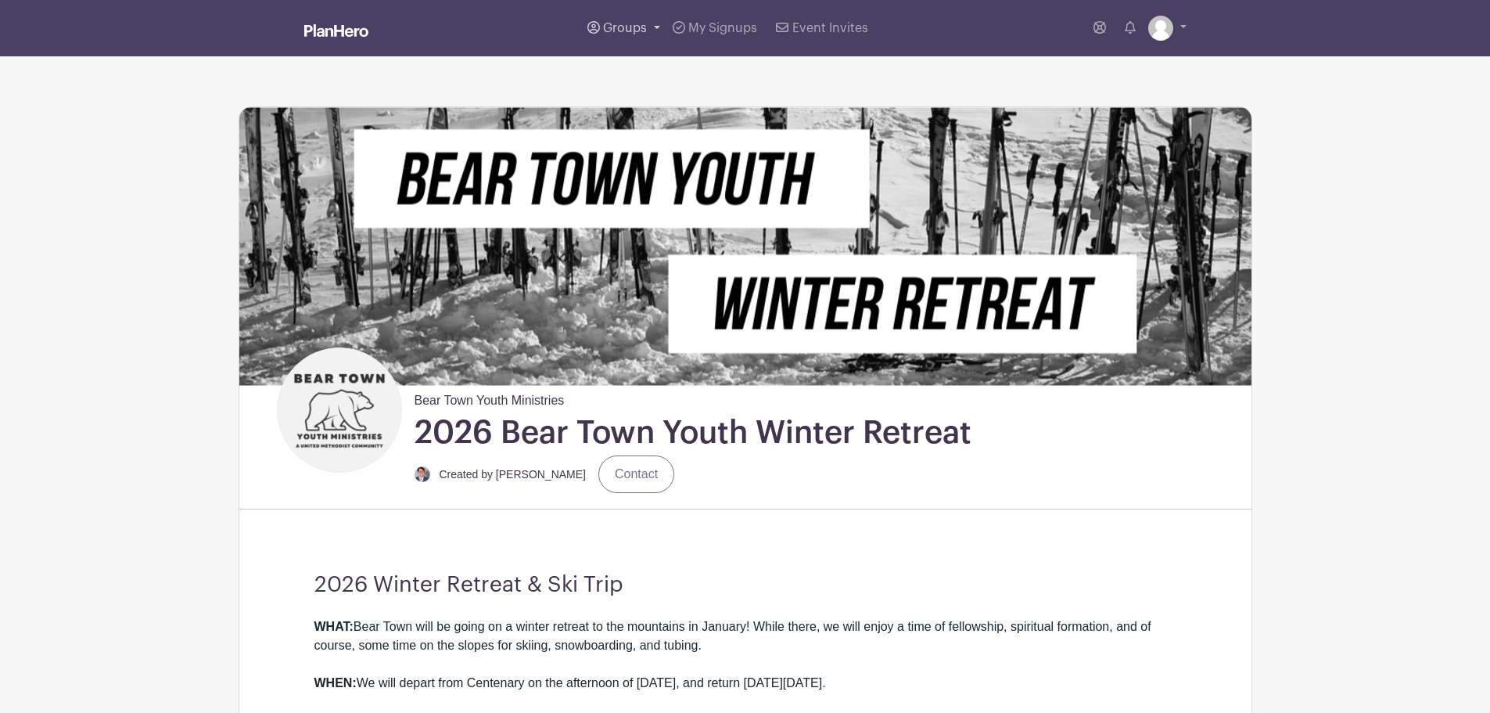
click at [621, 31] on span "Groups" at bounding box center [625, 28] width 44 height 13
click at [641, 119] on span "[PERSON_NAME]'s Events" at bounding box center [694, 115] width 150 height 18
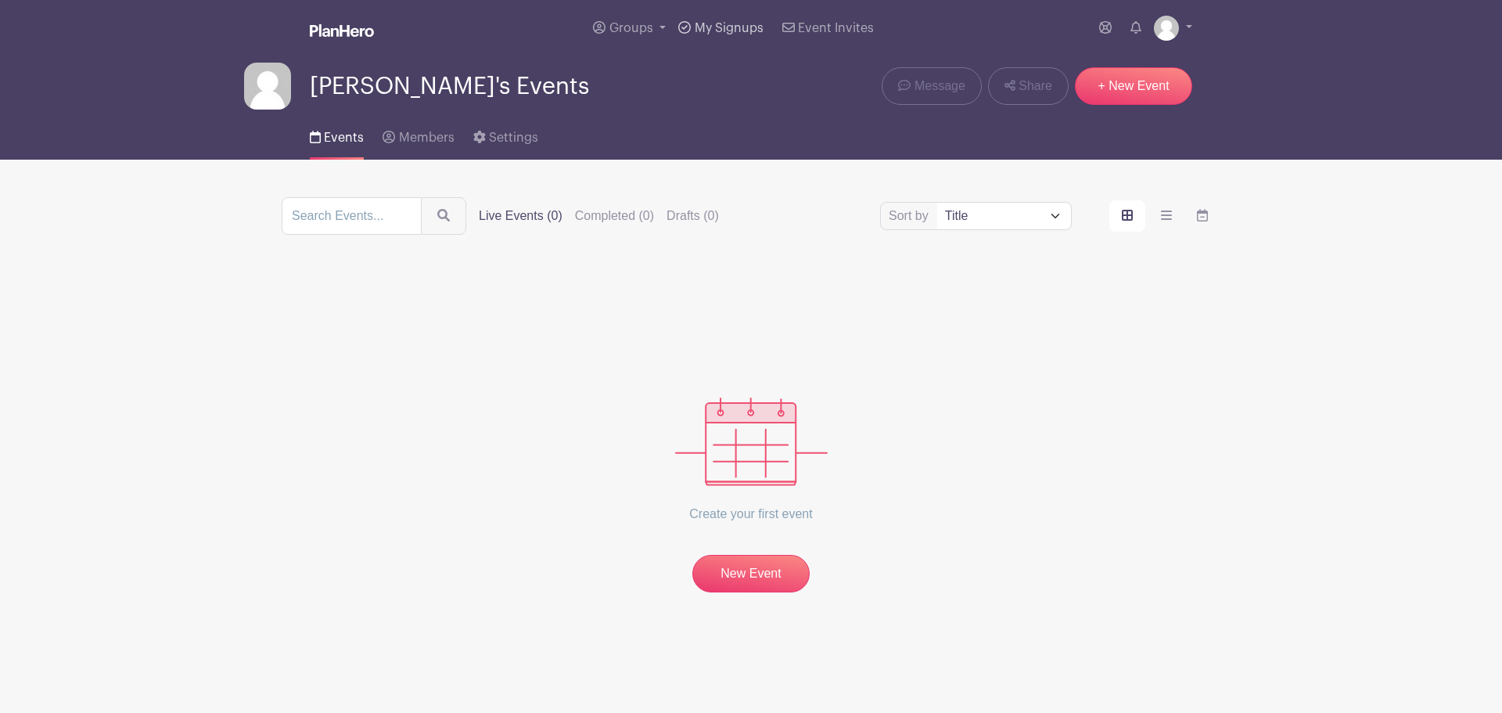
click at [706, 31] on span "My Signups" at bounding box center [729, 28] width 69 height 13
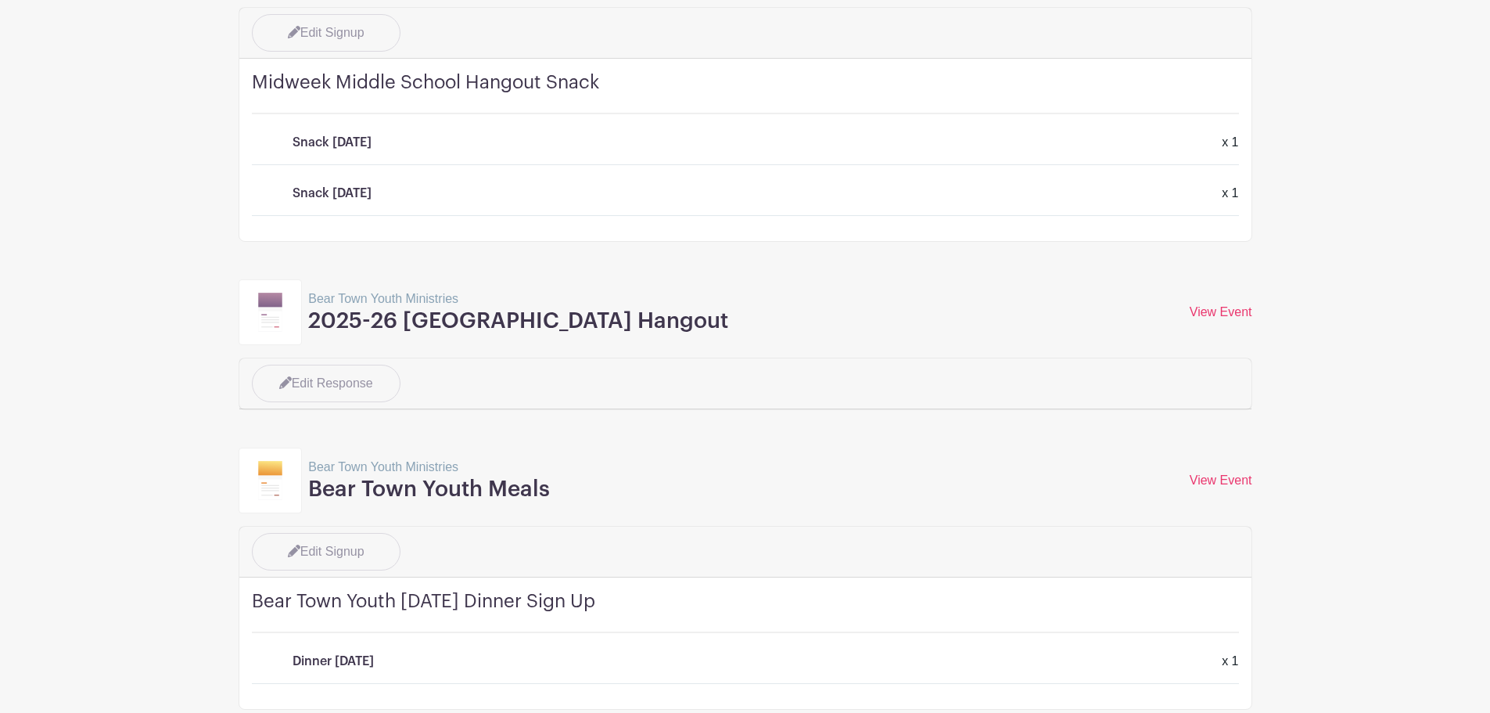
scroll to position [313, 0]
click at [1226, 309] on link "View Event" at bounding box center [1221, 310] width 63 height 13
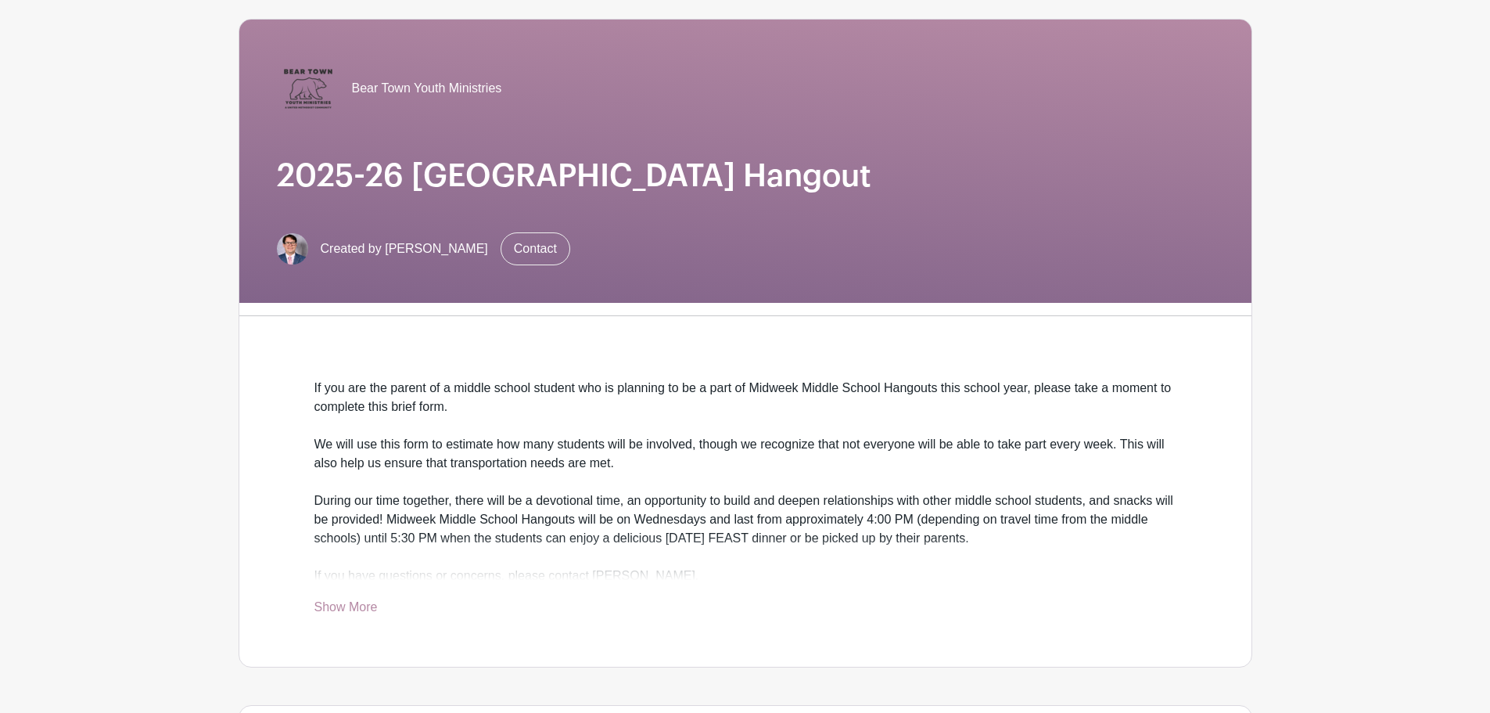
scroll to position [313, 0]
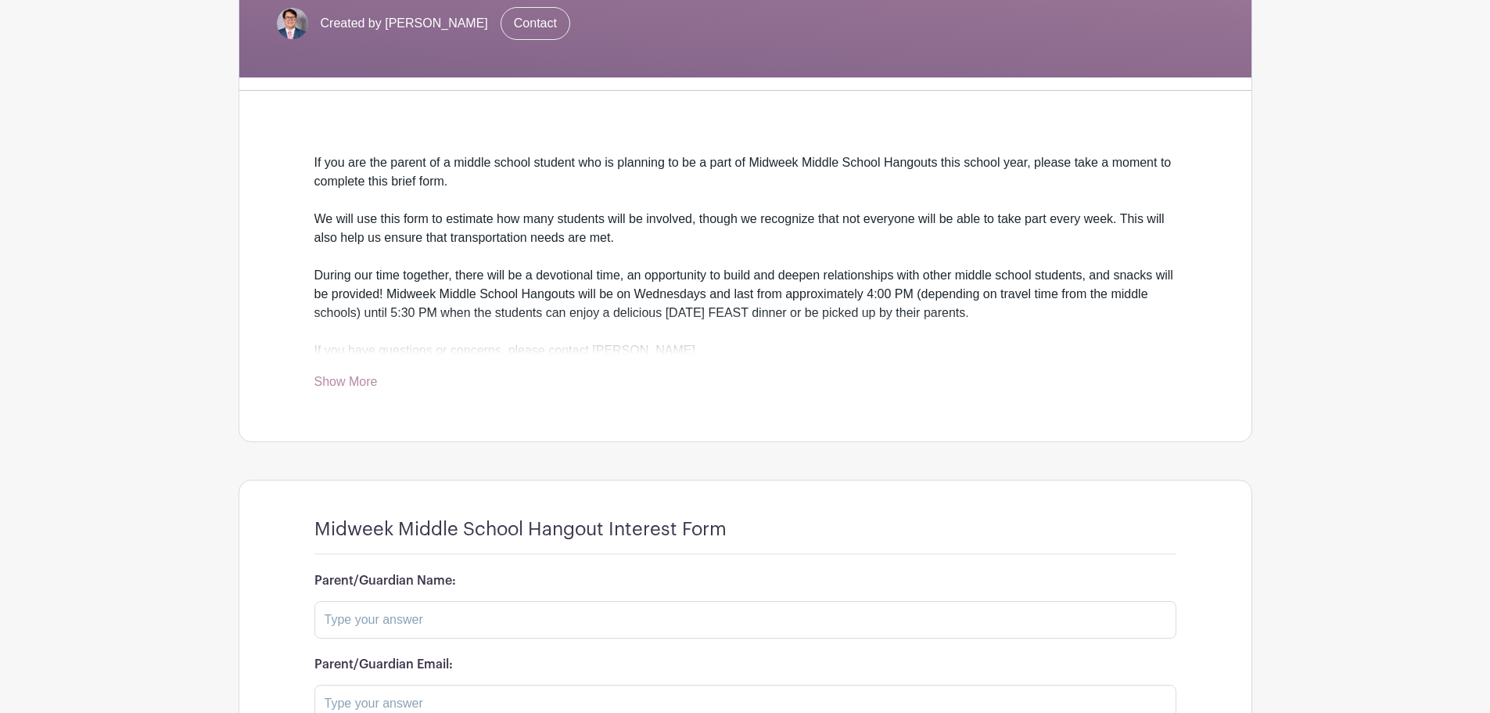
click at [359, 382] on link "Show More" at bounding box center [345, 385] width 63 height 20
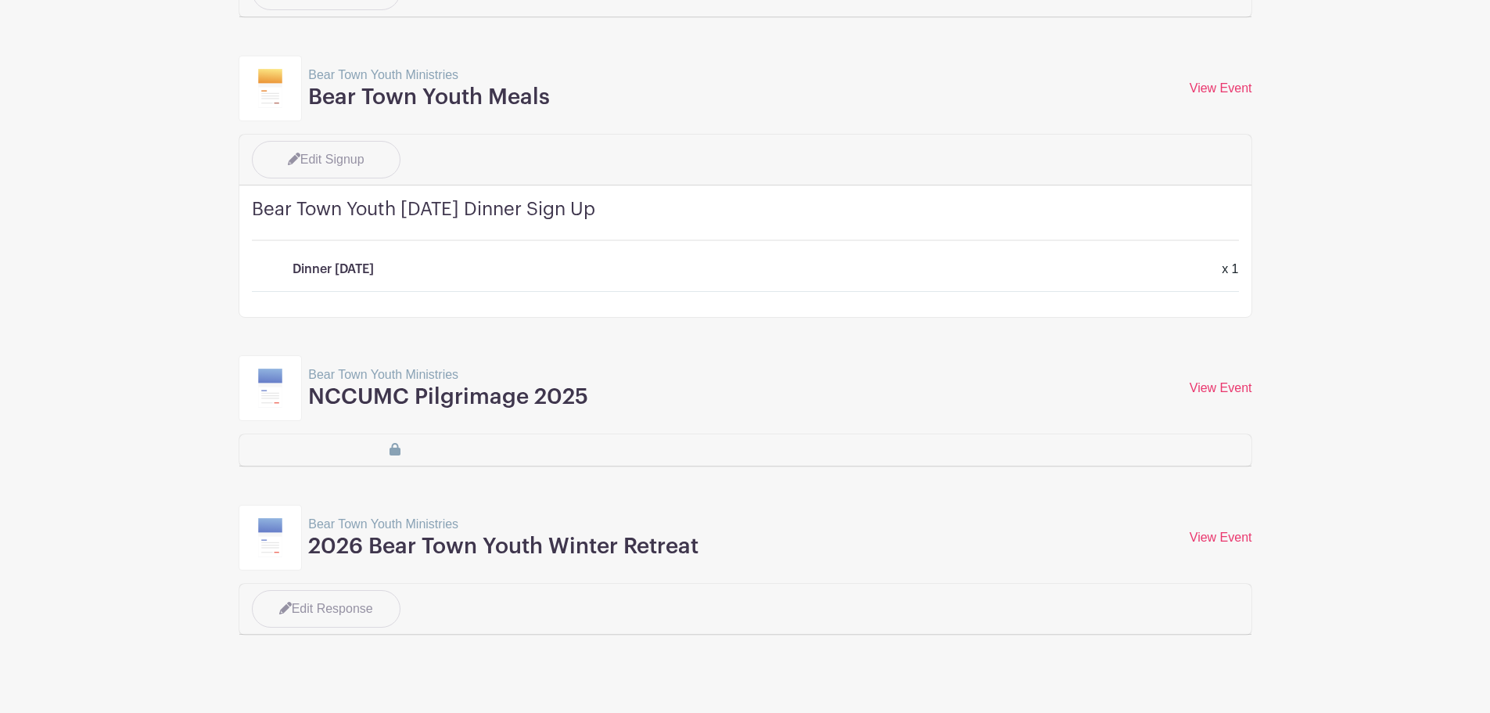
scroll to position [724, 0]
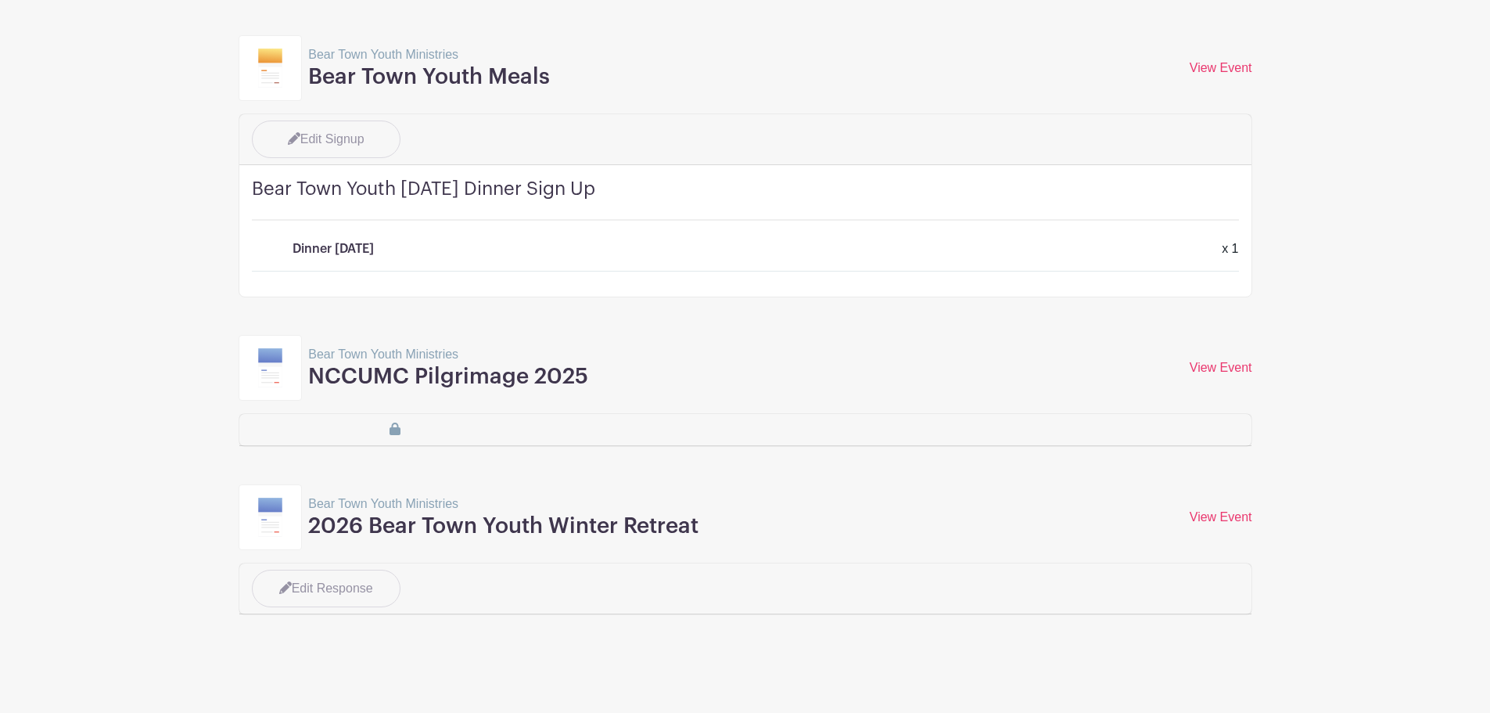
click at [583, 535] on h3 "2026 Bear Town Youth Winter Retreat" at bounding box center [503, 526] width 390 height 27
drag, startPoint x: 397, startPoint y: 529, endPoint x: 397, endPoint y: 494, distance: 35.2
click at [397, 525] on h3 "2026 Bear Town Youth Winter Retreat" at bounding box center [503, 526] width 390 height 27
click at [397, 494] on p "Bear Town Youth Ministries" at bounding box center [503, 503] width 390 height 19
click at [816, 525] on div "Bear Town Youth Ministries 2026 Bear Town Youth Winter Retreat View Event View …" at bounding box center [746, 517] width 1014 height 66
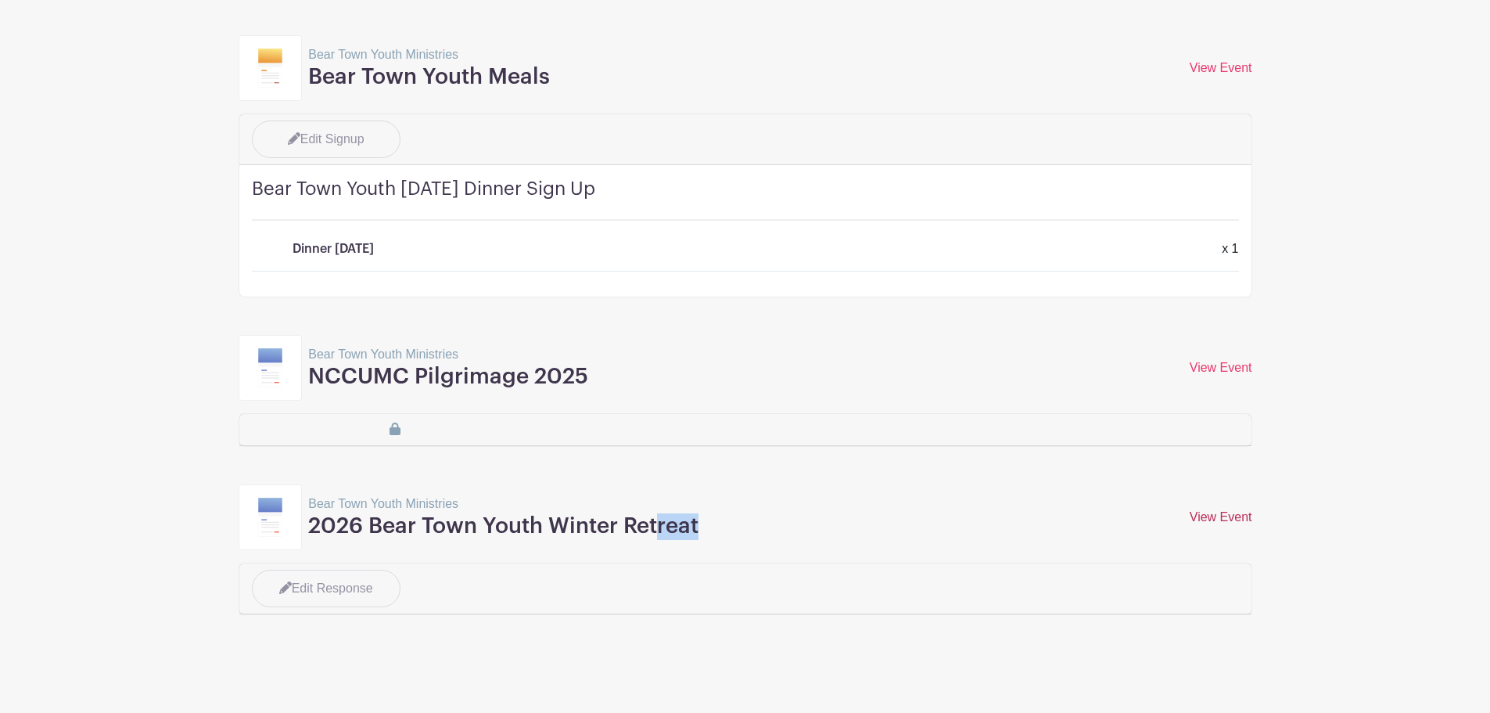
click at [1246, 522] on link "View Event" at bounding box center [1221, 516] width 63 height 13
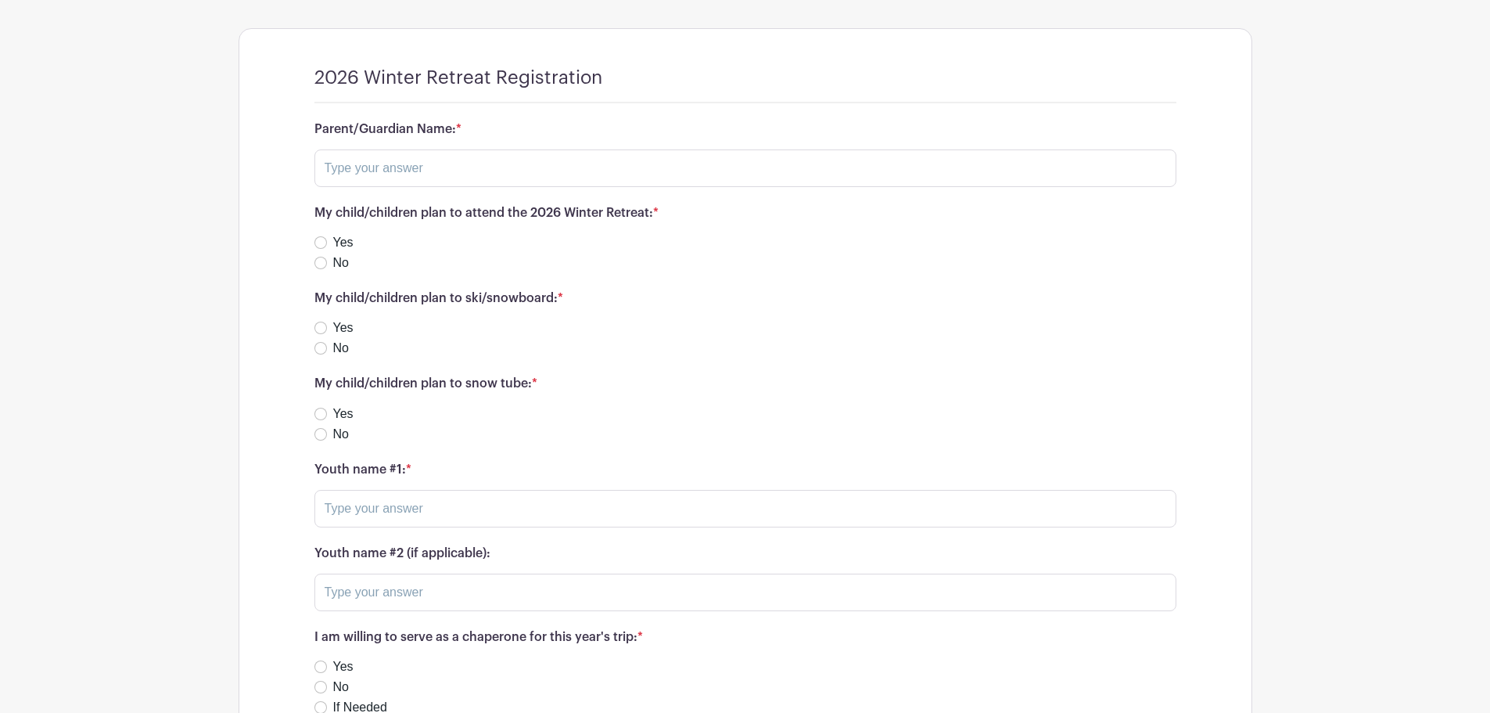
scroll to position [1495, 0]
